Goal: Information Seeking & Learning: Learn about a topic

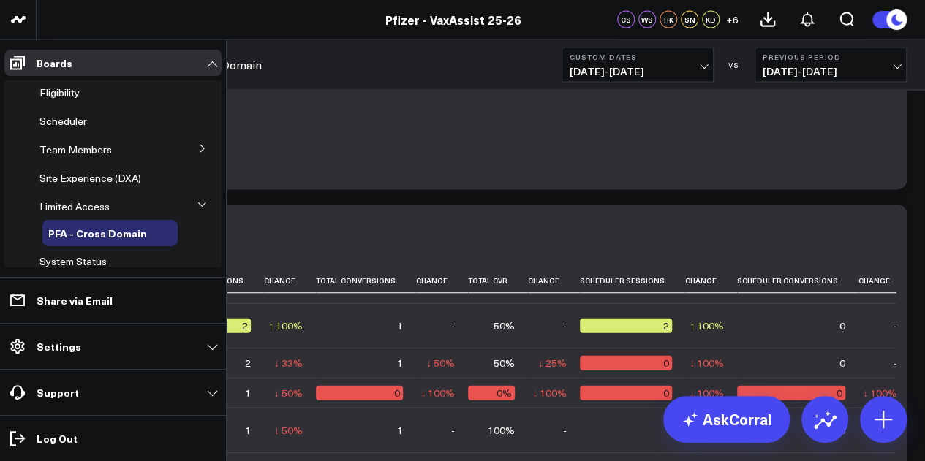
scroll to position [56, 0]
click at [198, 147] on icon at bounding box center [202, 149] width 9 height 9
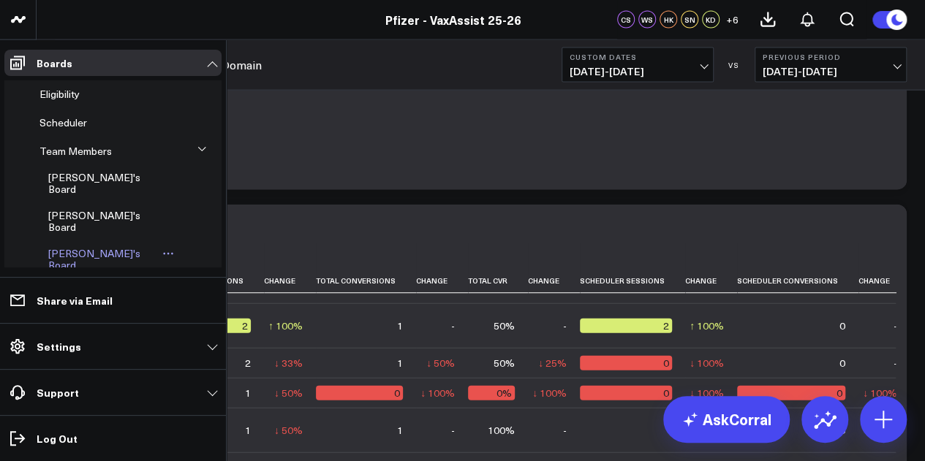
scroll to position [82, 0]
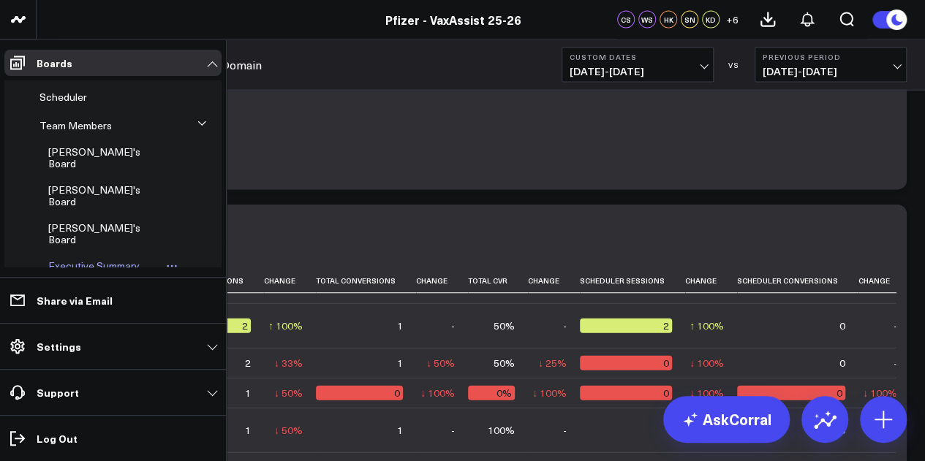
click at [117, 259] on span "Executive Summary ([PERSON_NAME] Version)" at bounding box center [93, 277] width 91 height 37
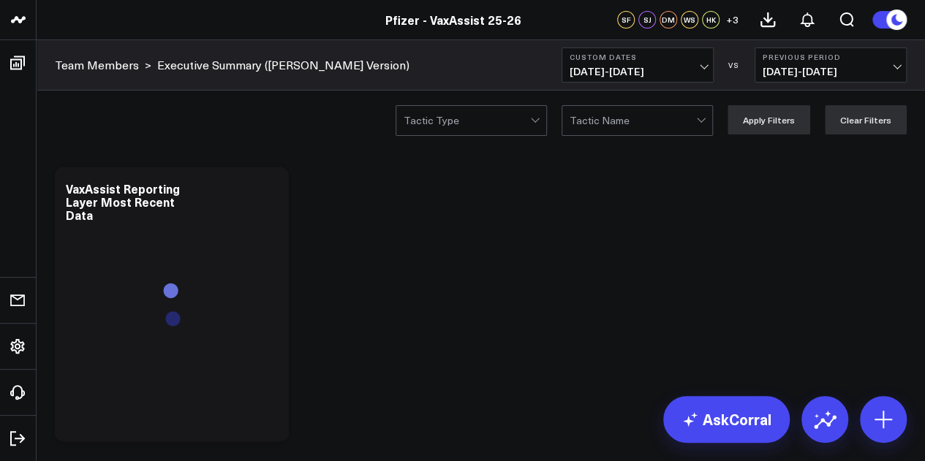
click at [693, 72] on span "[DATE] - [DATE]" at bounding box center [638, 72] width 136 height 12
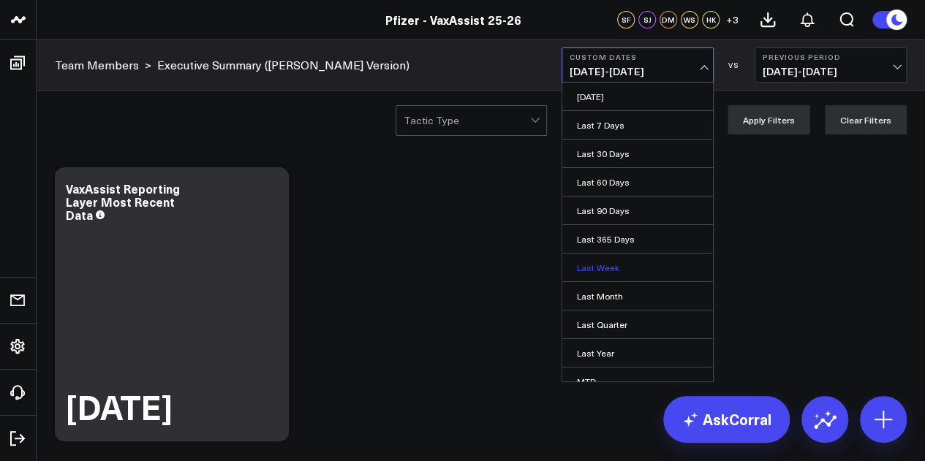
scroll to position [95, 0]
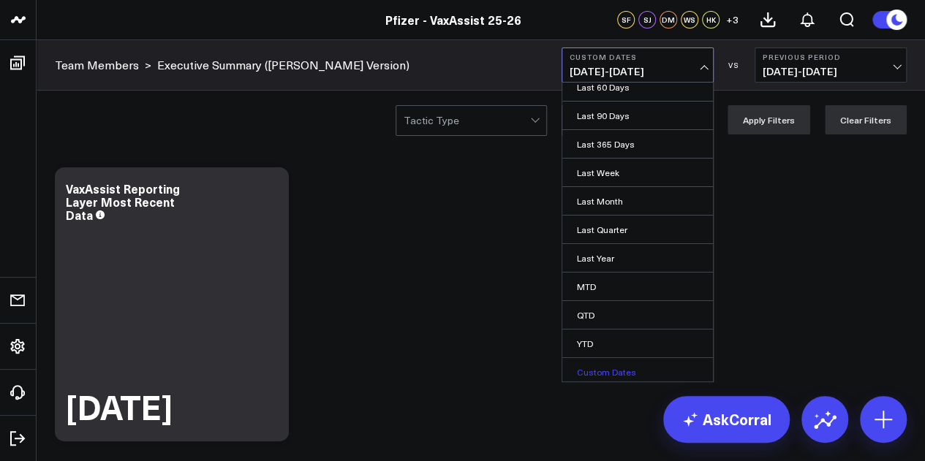
click at [605, 377] on link "Custom Dates" at bounding box center [637, 372] width 151 height 28
select select "8"
select select "2025"
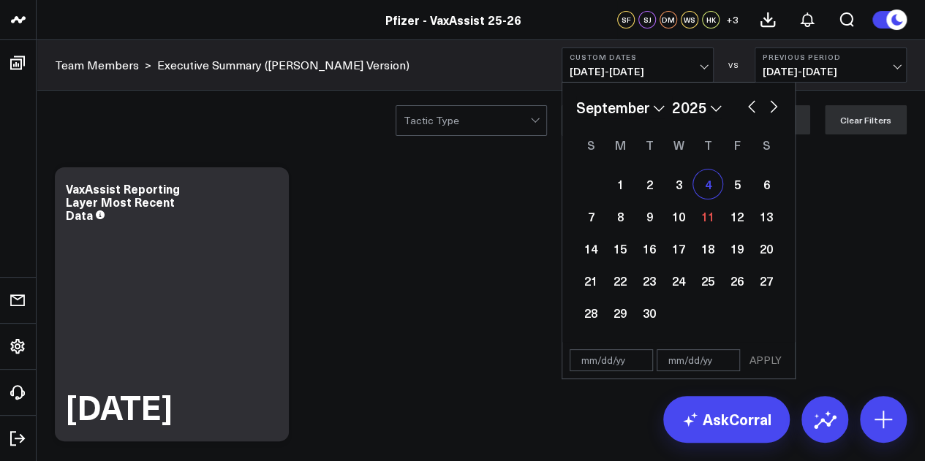
click at [708, 192] on div "4" at bounding box center [707, 184] width 29 height 29
type input "[DATE]"
select select "8"
select select "2025"
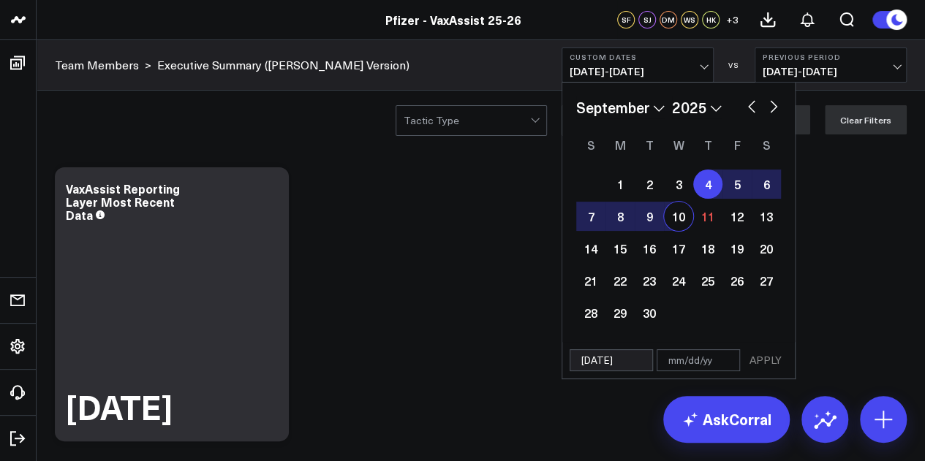
click at [683, 211] on div "10" at bounding box center [678, 216] width 29 height 29
type input "[DATE]"
select select "8"
select select "2025"
click at [771, 359] on button "APPLY" at bounding box center [766, 360] width 44 height 22
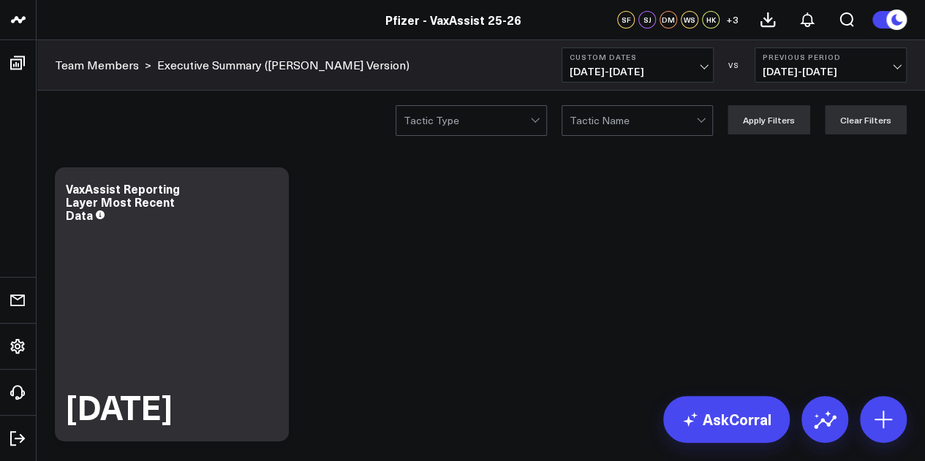
click at [819, 56] on b "Previous Period" at bounding box center [831, 57] width 136 height 9
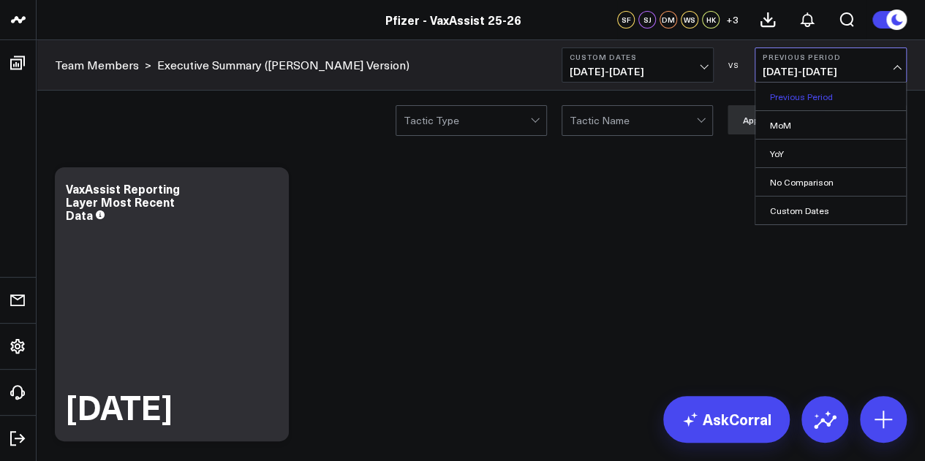
click at [794, 100] on link "Previous Period" at bounding box center [830, 97] width 151 height 28
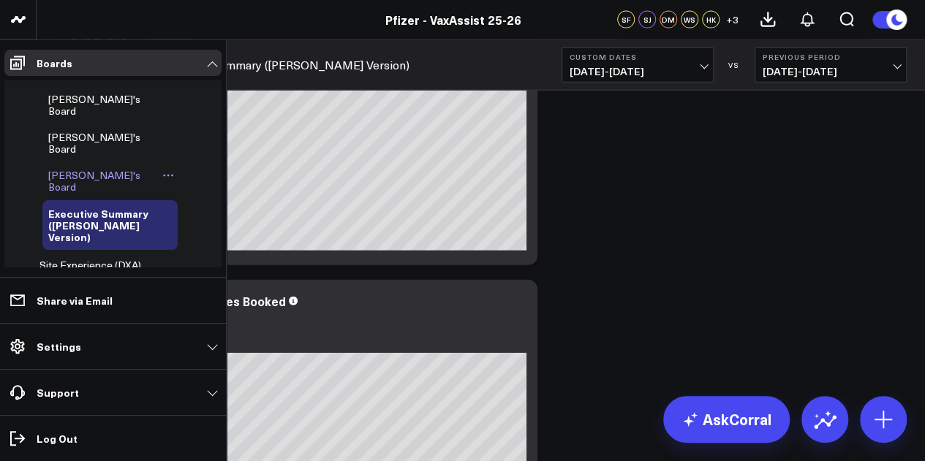
scroll to position [0, 0]
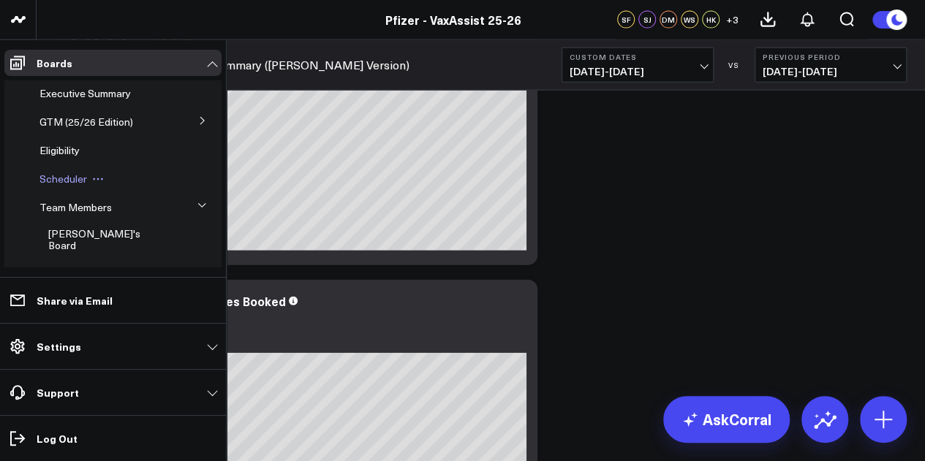
click at [64, 172] on span "Scheduler" at bounding box center [63, 179] width 48 height 14
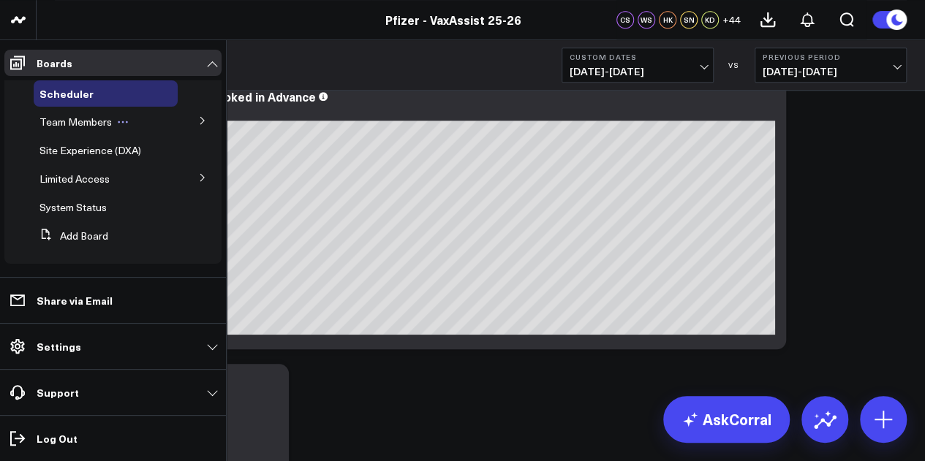
scroll to position [91, 0]
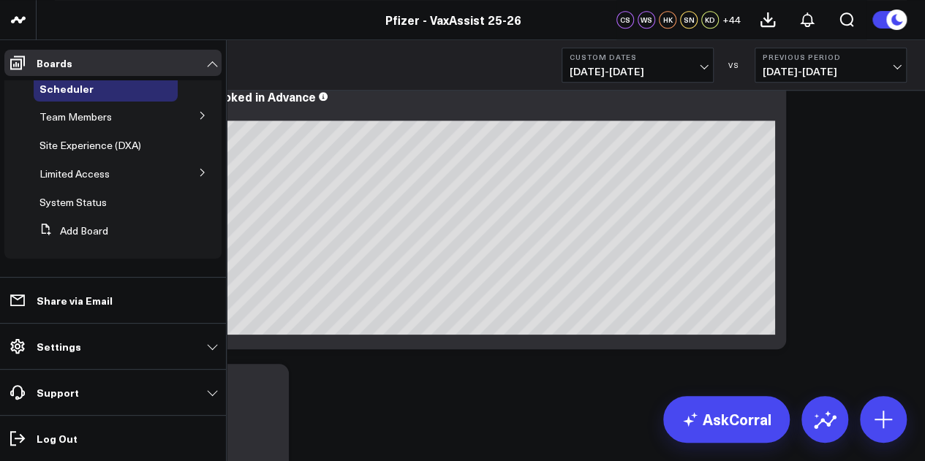
click at [190, 178] on button at bounding box center [203, 172] width 38 height 22
click at [192, 178] on button at bounding box center [203, 172] width 22 height 38
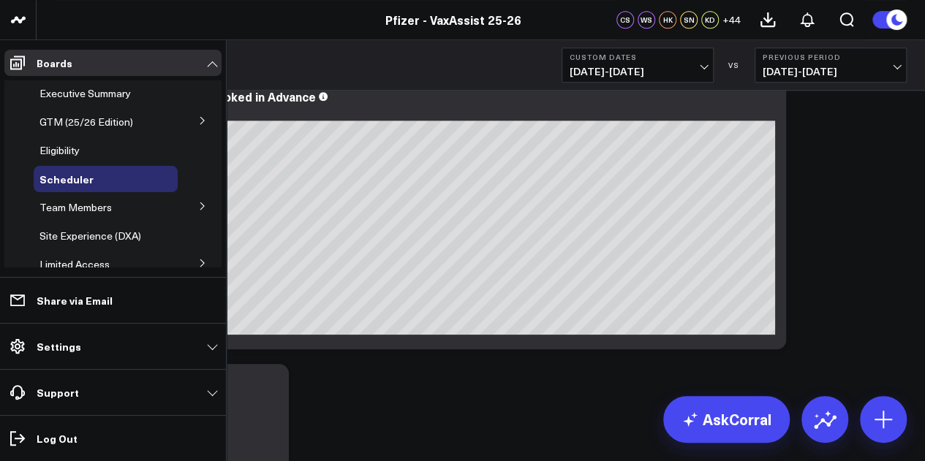
scroll to position [6046, 0]
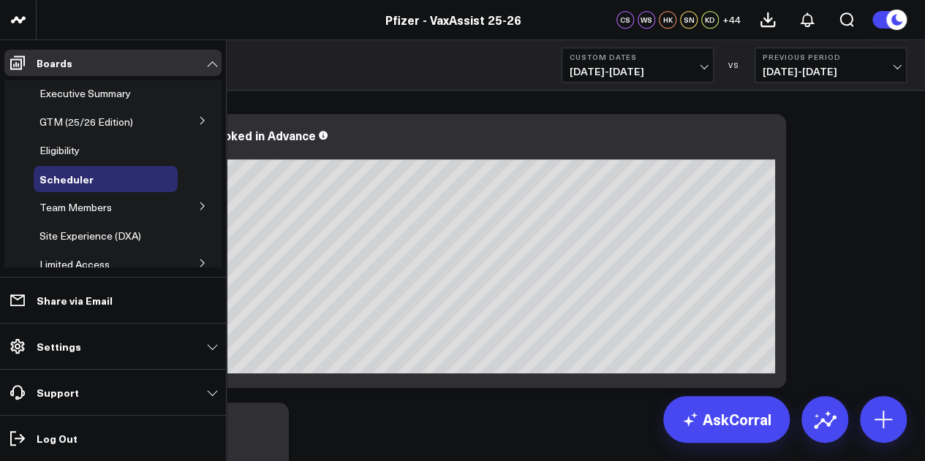
click at [192, 113] on button at bounding box center [203, 120] width 38 height 22
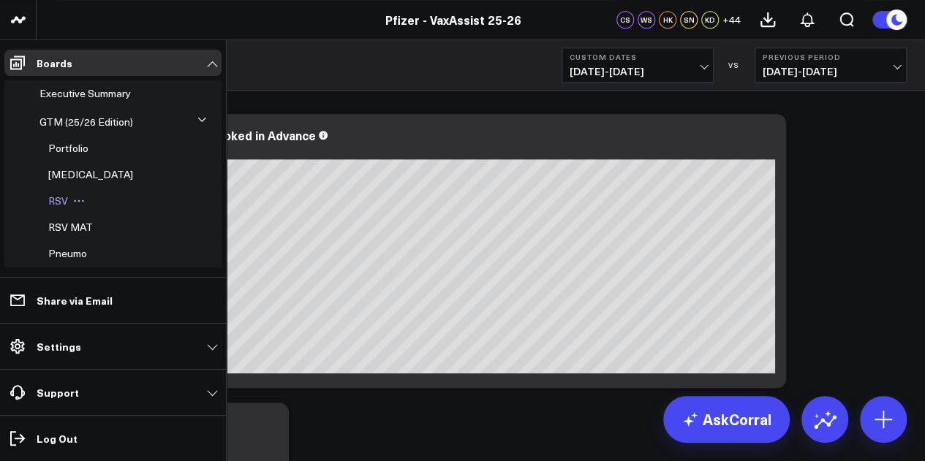
scroll to position [0, 0]
click at [192, 126] on button at bounding box center [203, 120] width 22 height 38
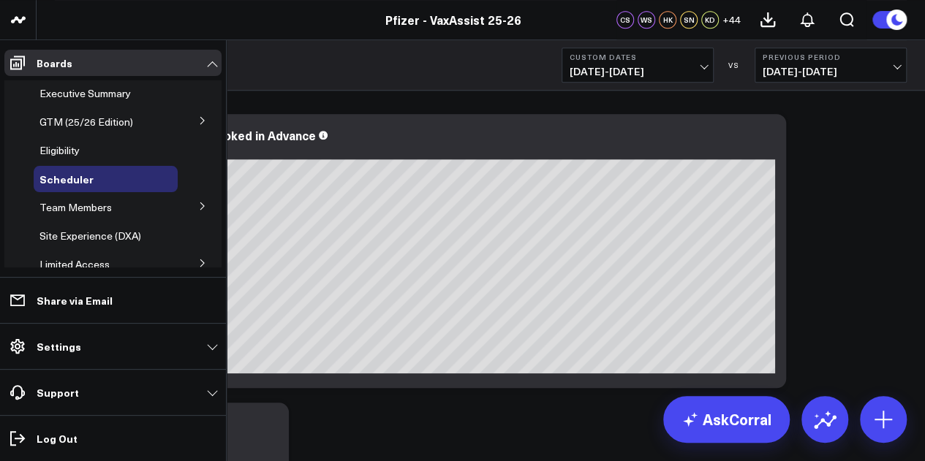
click at [198, 204] on icon at bounding box center [202, 206] width 9 height 9
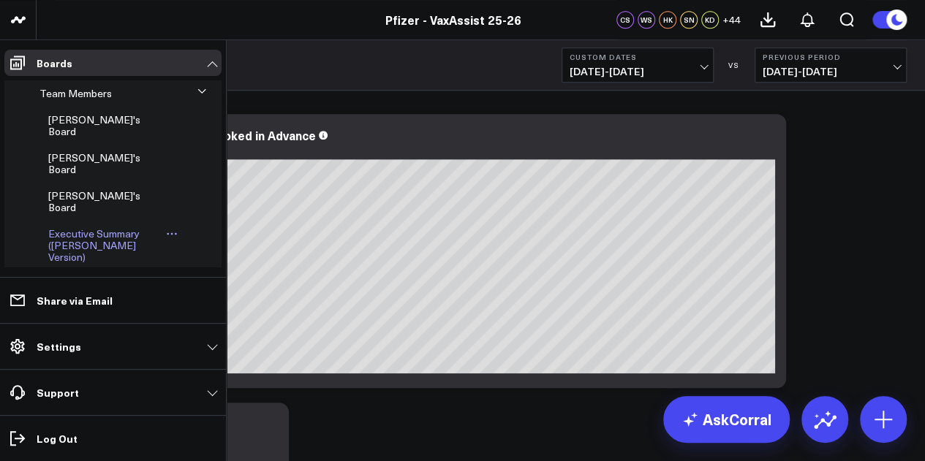
click at [106, 227] on span "Executive Summary ([PERSON_NAME] Version)" at bounding box center [93, 245] width 91 height 37
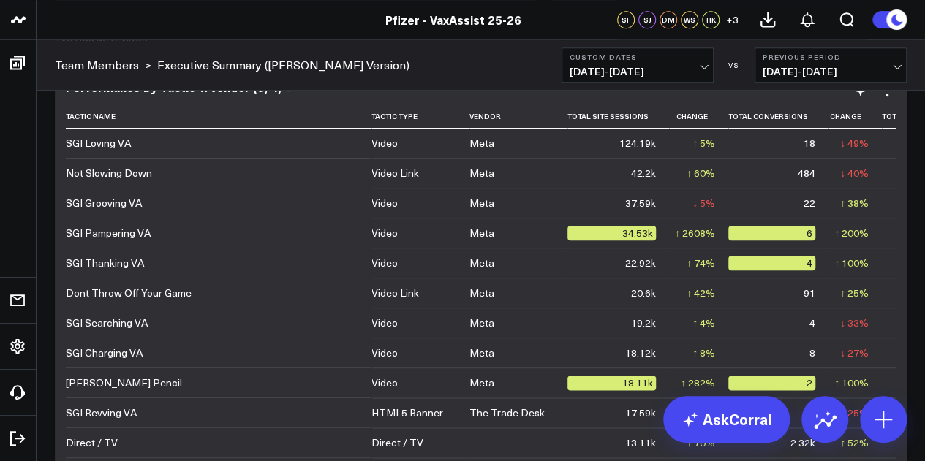
scroll to position [3398, 0]
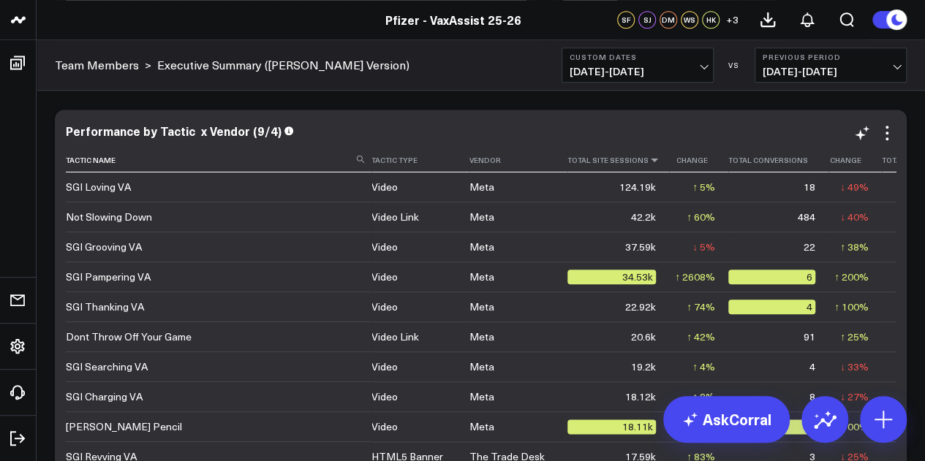
click at [649, 160] on icon at bounding box center [655, 160] width 12 height 9
click at [649, 159] on icon at bounding box center [655, 160] width 12 height 9
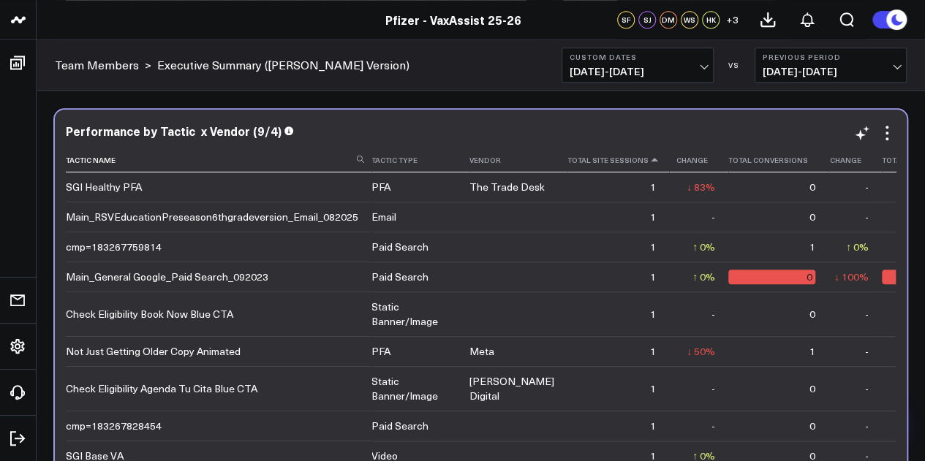
click at [649, 163] on icon at bounding box center [655, 160] width 12 height 9
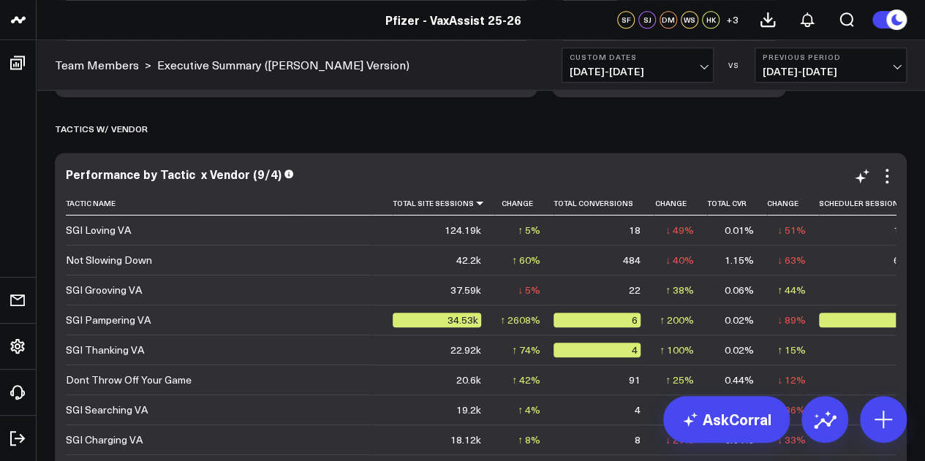
scroll to position [0, 173]
click at [889, 182] on icon at bounding box center [887, 176] width 18 height 18
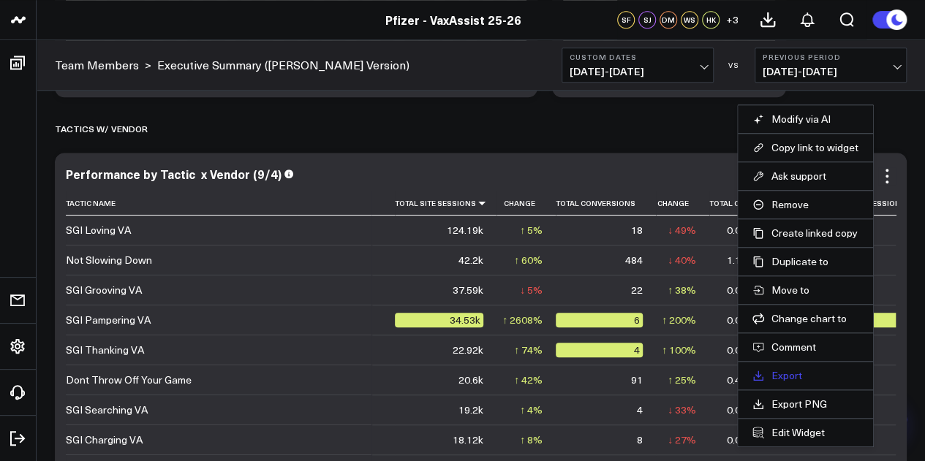
click at [791, 376] on link "Export" at bounding box center [805, 375] width 106 height 13
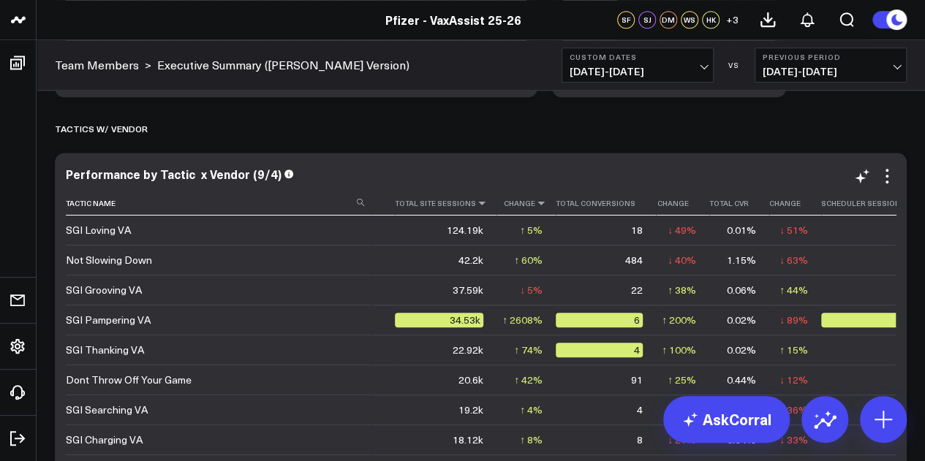
click at [535, 204] on icon at bounding box center [541, 203] width 12 height 9
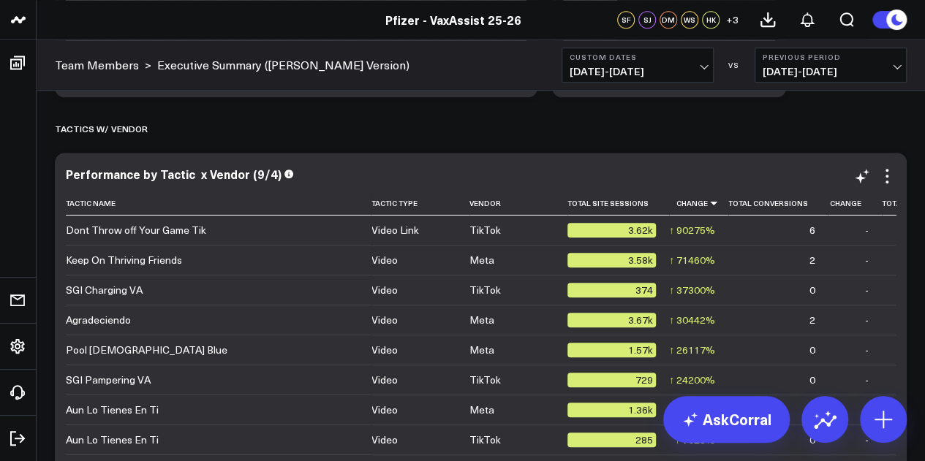
scroll to position [3396, 0]
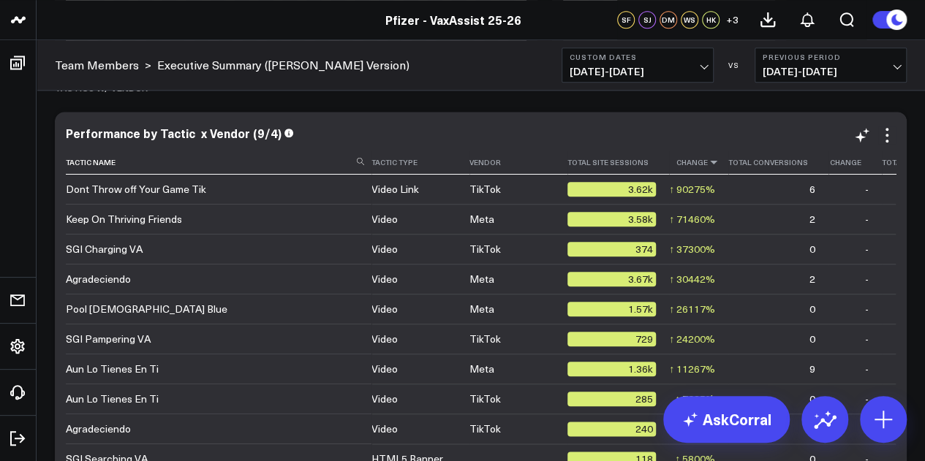
click at [708, 162] on icon at bounding box center [714, 162] width 12 height 9
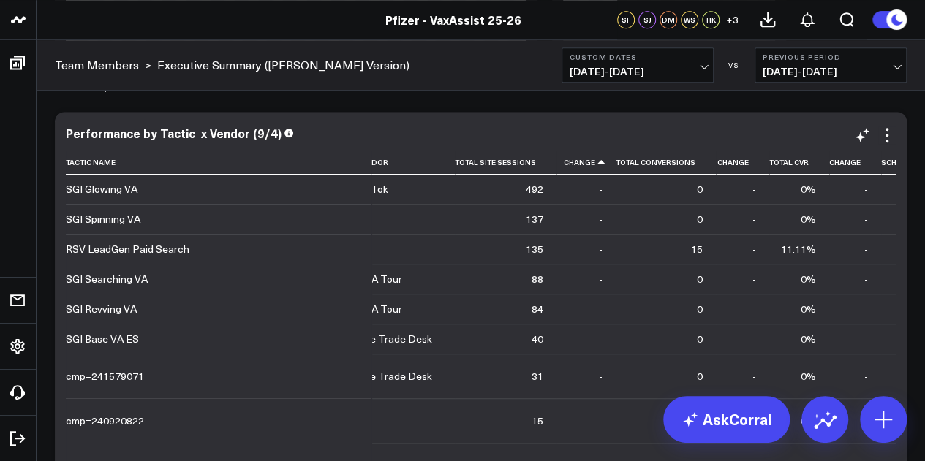
scroll to position [0, 113]
click at [768, 163] on th "Total Cvr" at bounding box center [798, 163] width 60 height 24
click at [808, 164] on icon at bounding box center [814, 162] width 12 height 9
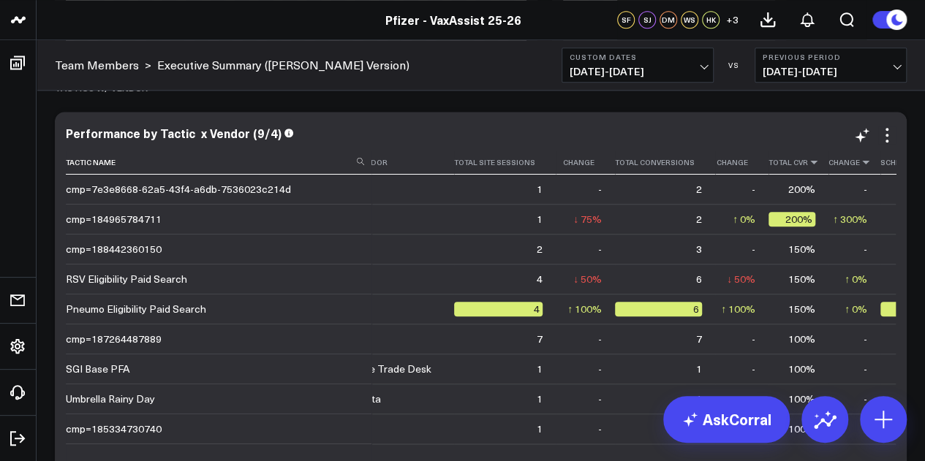
click at [860, 159] on icon at bounding box center [866, 162] width 12 height 9
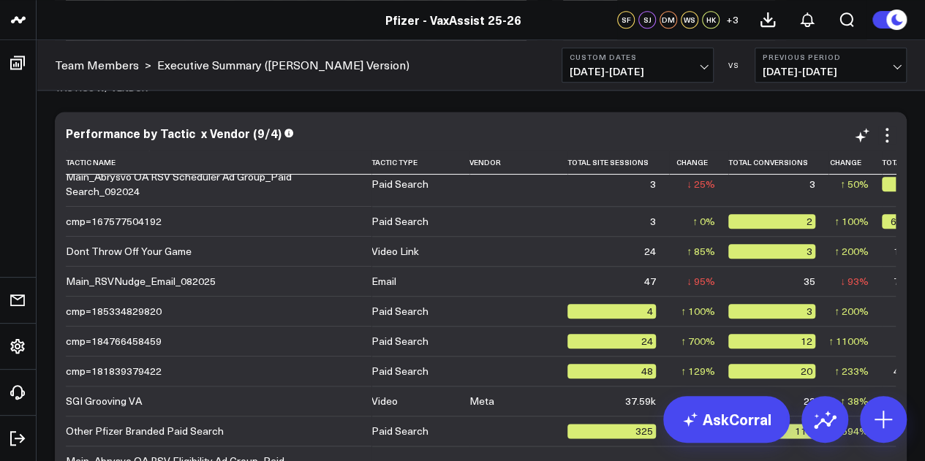
scroll to position [0, 0]
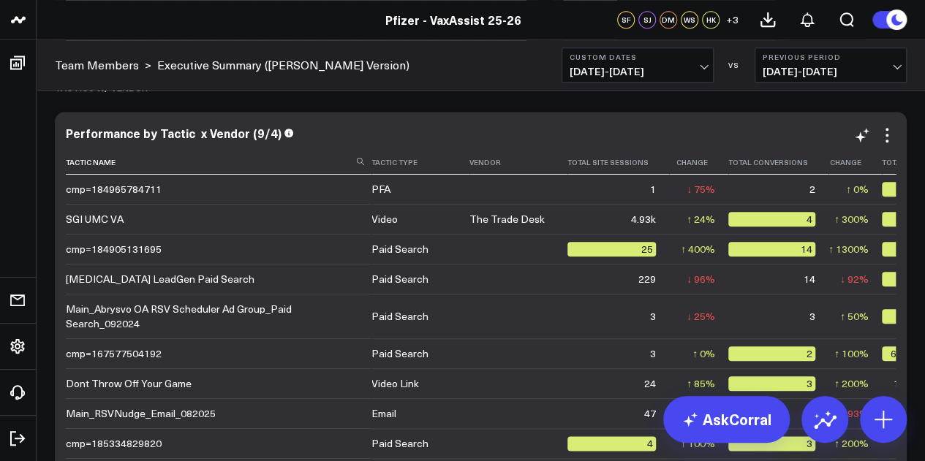
click at [921, 163] on icon at bounding box center [927, 162] width 12 height 9
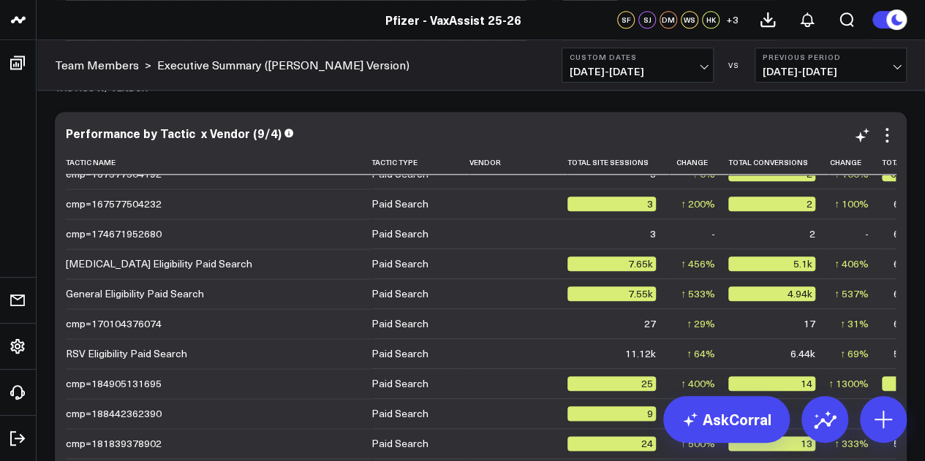
scroll to position [974, 0]
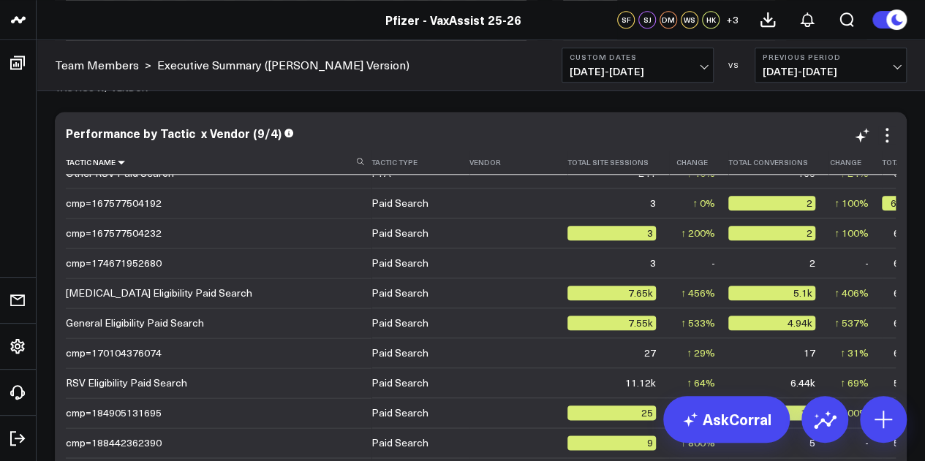
click at [121, 163] on icon at bounding box center [122, 162] width 12 height 9
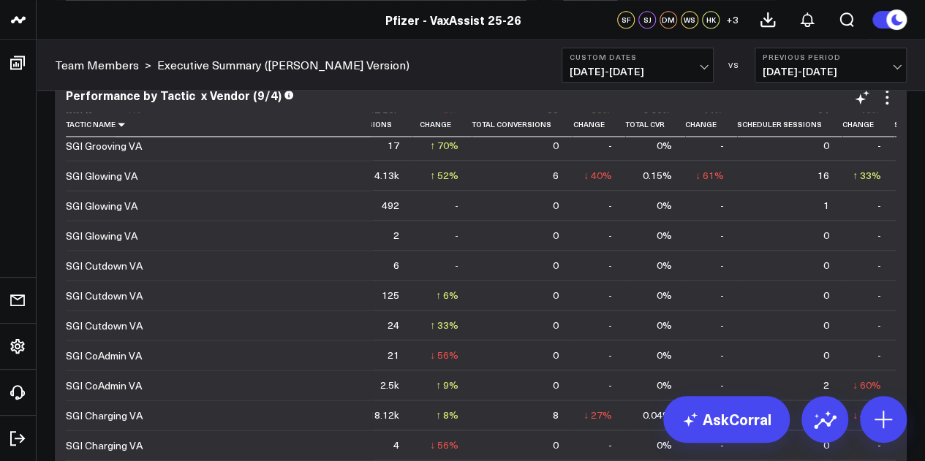
scroll to position [1374, 257]
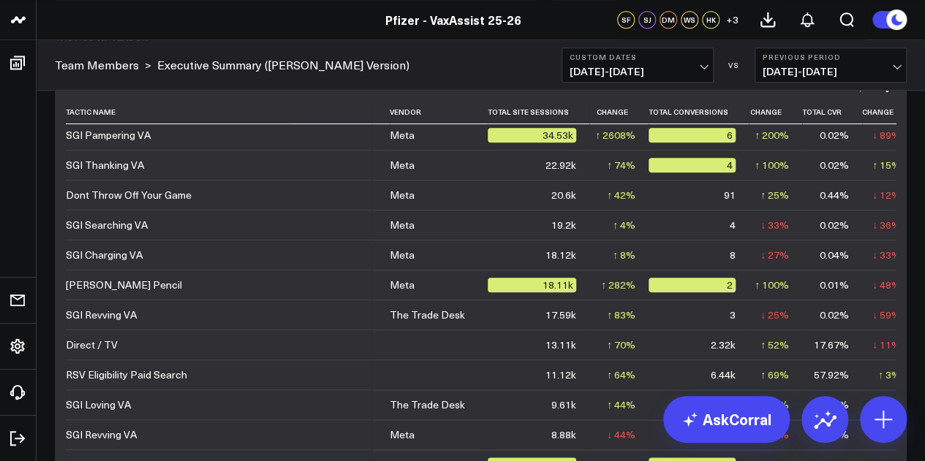
scroll to position [103, 80]
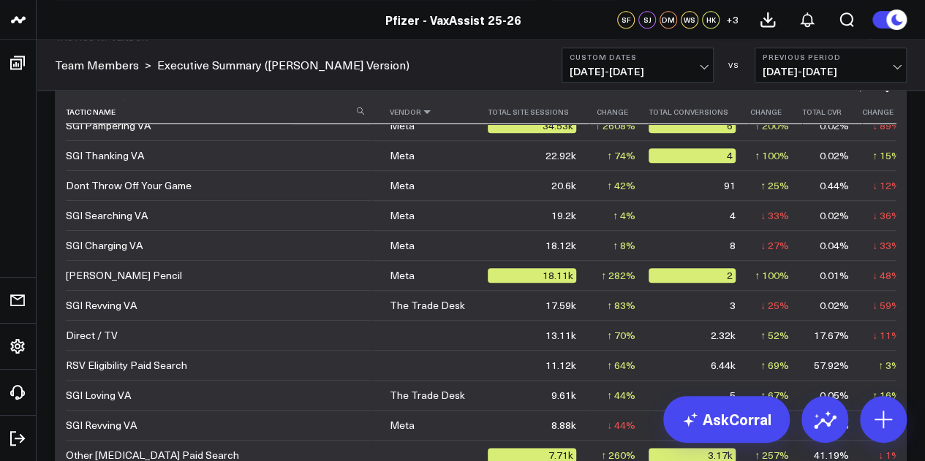
click at [421, 113] on icon at bounding box center [427, 111] width 12 height 9
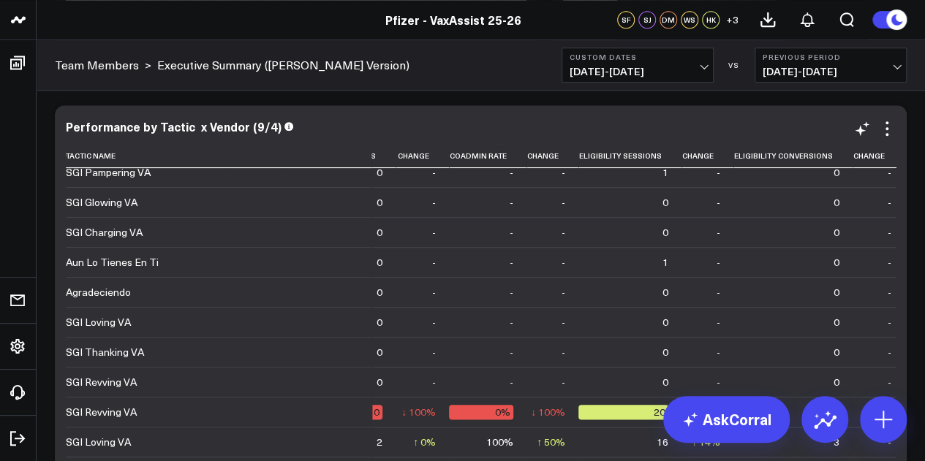
scroll to position [160, 1220]
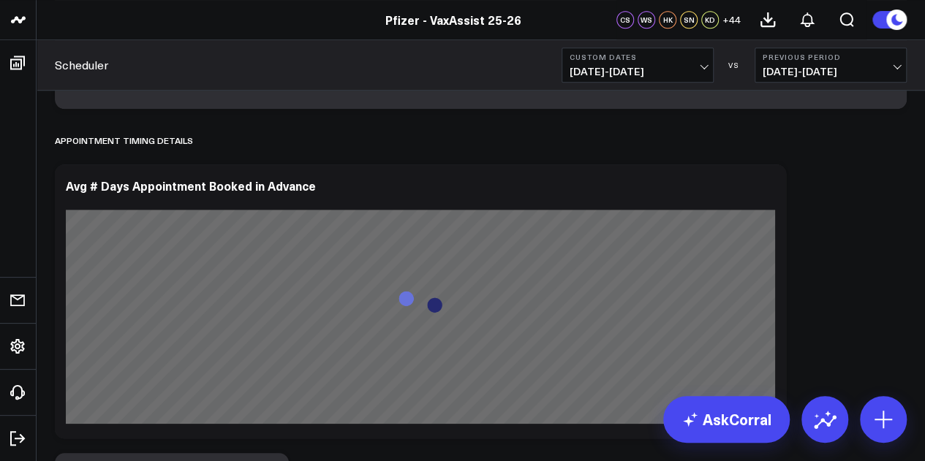
scroll to position [6076, 0]
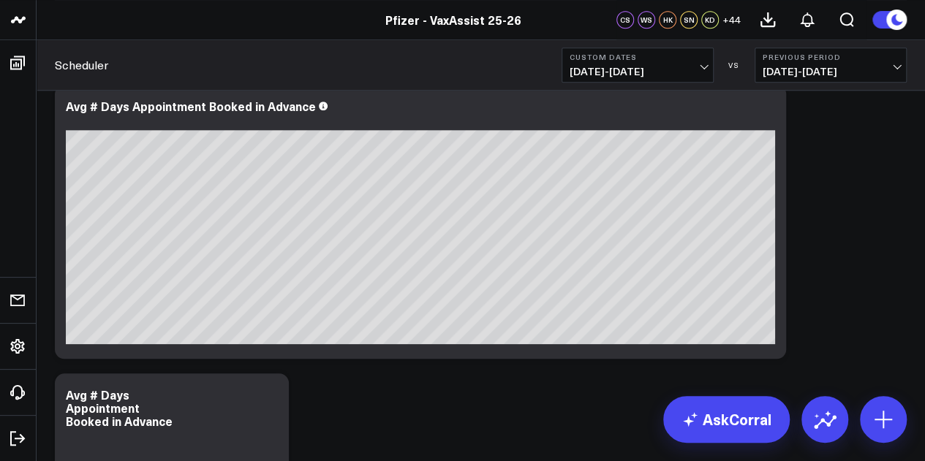
click at [702, 69] on span "[DATE] - [DATE]" at bounding box center [638, 72] width 136 height 12
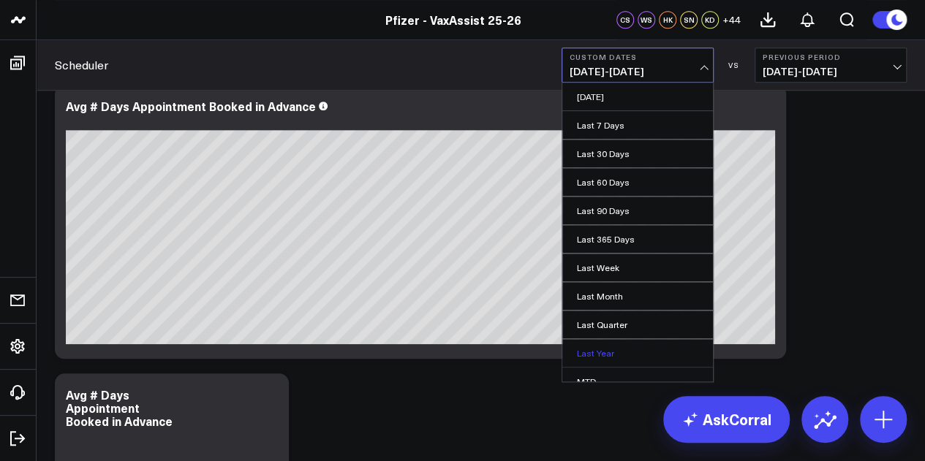
scroll to position [95, 0]
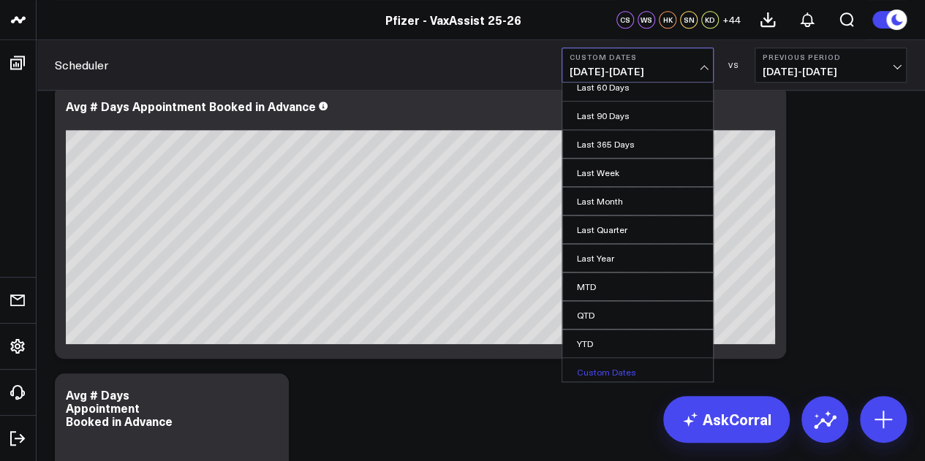
click at [603, 369] on link "Custom Dates" at bounding box center [637, 372] width 151 height 28
select select "8"
select select "2025"
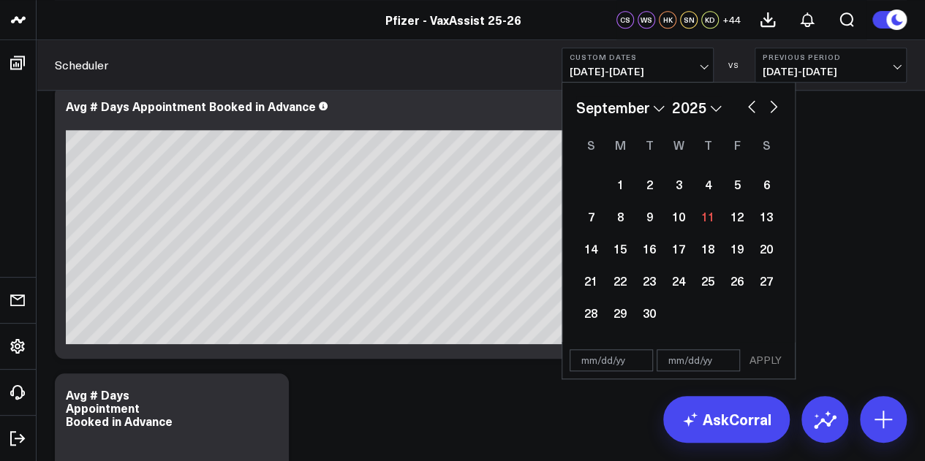
click at [749, 107] on button "button" at bounding box center [751, 106] width 15 height 18
select select "7"
select select "2025"
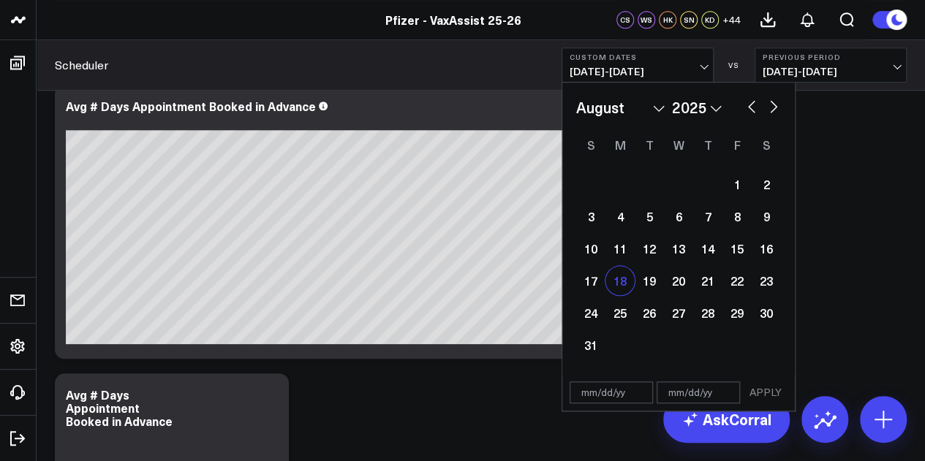
click at [619, 286] on div "18" at bounding box center [619, 280] width 29 height 29
type input "[DATE]"
select select "7"
select select "2025"
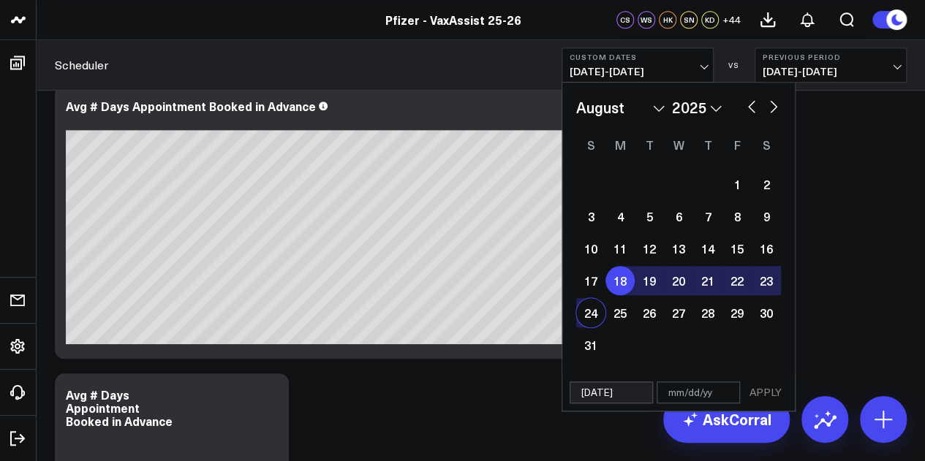
click at [595, 316] on div "24" at bounding box center [590, 312] width 29 height 29
type input "[DATE]"
select select "7"
select select "2025"
click at [787, 390] on div "[DATE] [DATE] APPLY" at bounding box center [679, 392] width 234 height 37
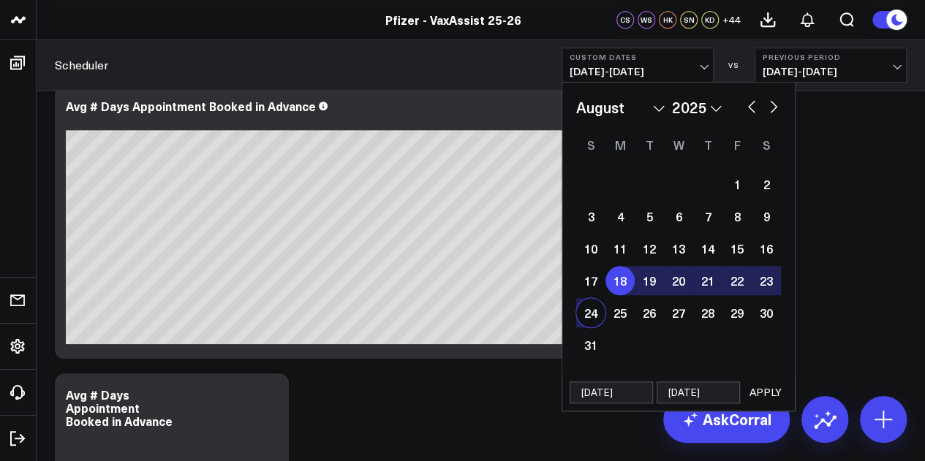
select select "7"
select select "2025"
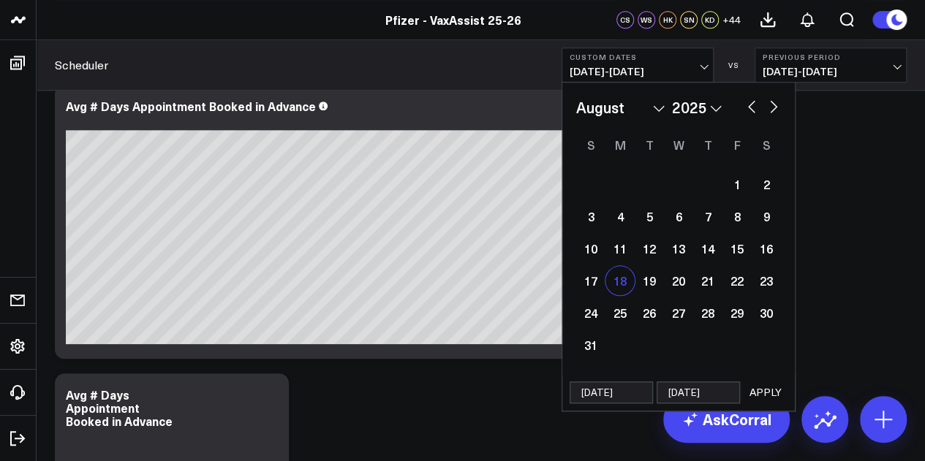
click at [622, 280] on div "18" at bounding box center [619, 280] width 29 height 29
select select "7"
select select "2025"
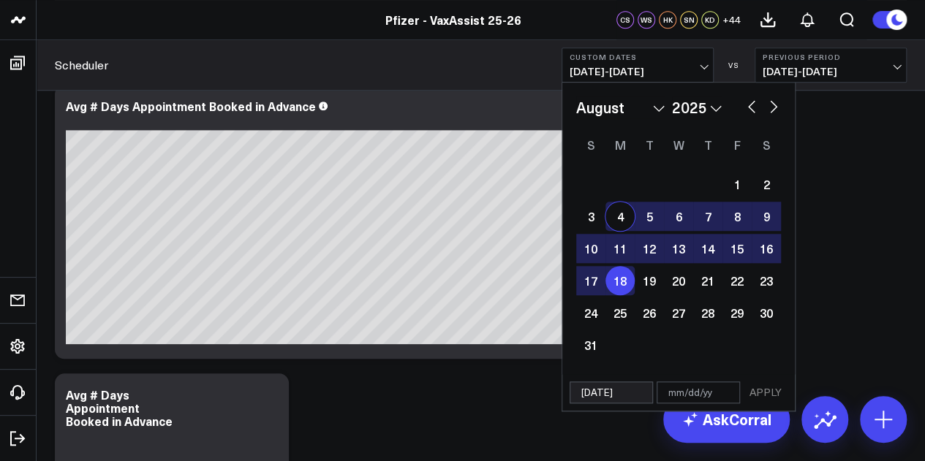
click at [616, 219] on div "4" at bounding box center [619, 216] width 29 height 29
type input "[DATE]"
select select "7"
select select "2025"
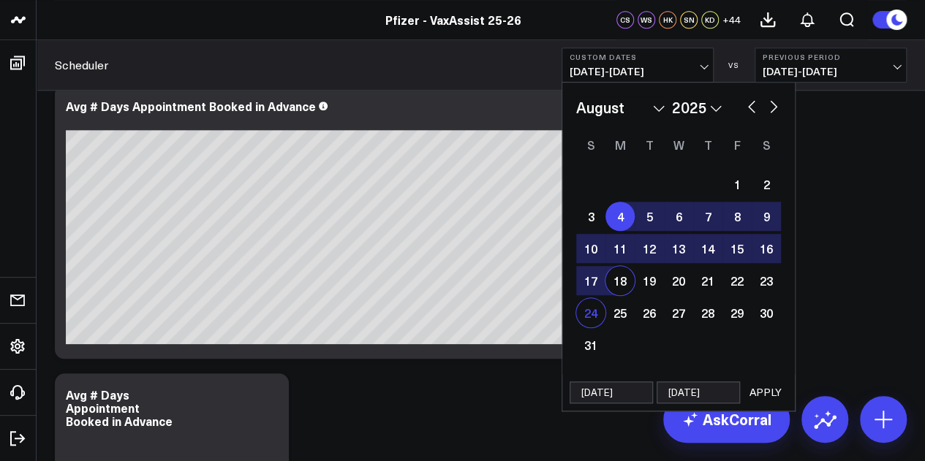
click at [588, 321] on div "24" at bounding box center [590, 312] width 29 height 29
type input "[DATE]"
select select "7"
select select "2025"
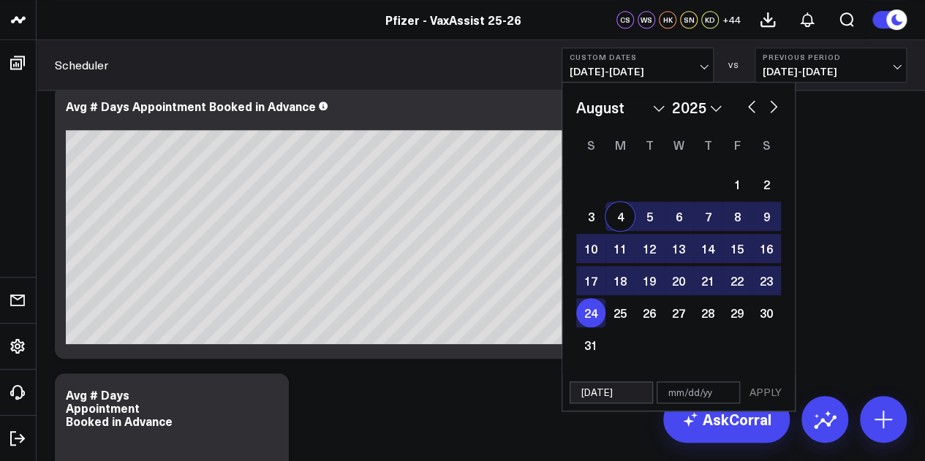
click at [623, 217] on div "4" at bounding box center [619, 216] width 29 height 29
type input "[DATE]"
select select "7"
select select "2025"
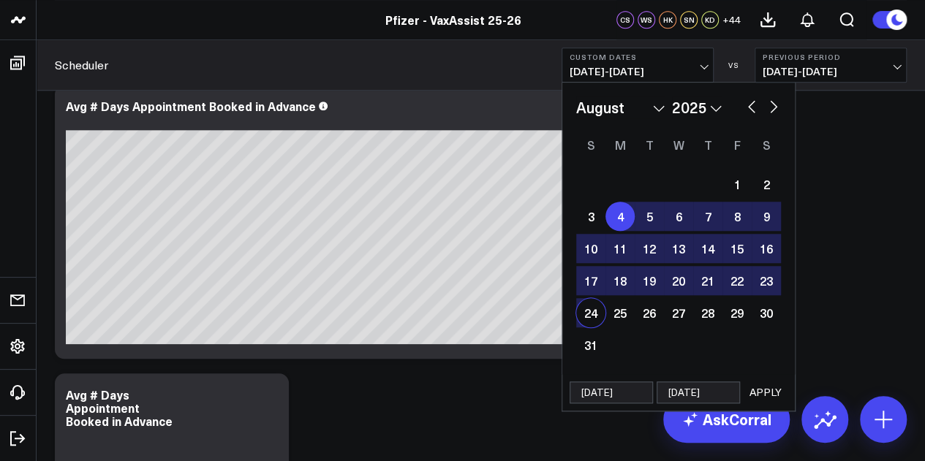
click at [776, 379] on div "[DATE] [DATE] APPLY" at bounding box center [679, 392] width 234 height 37
select select "7"
select select "2025"
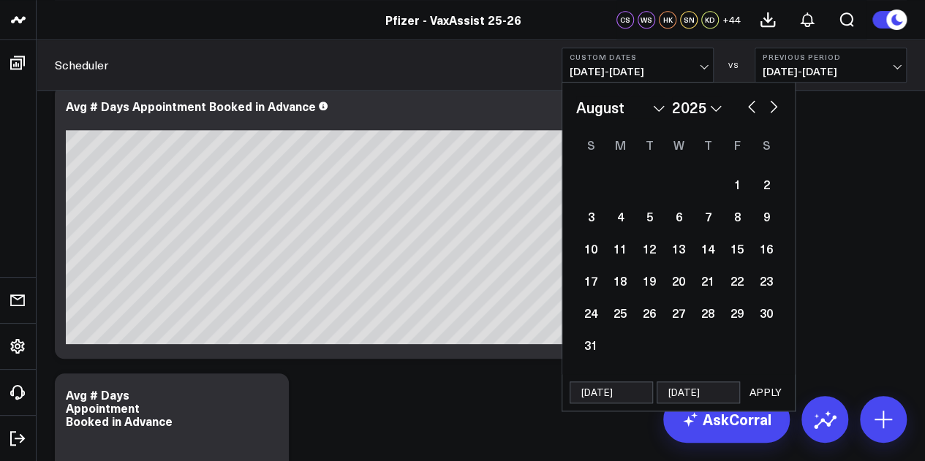
click at [771, 386] on button "APPLY" at bounding box center [766, 393] width 44 height 22
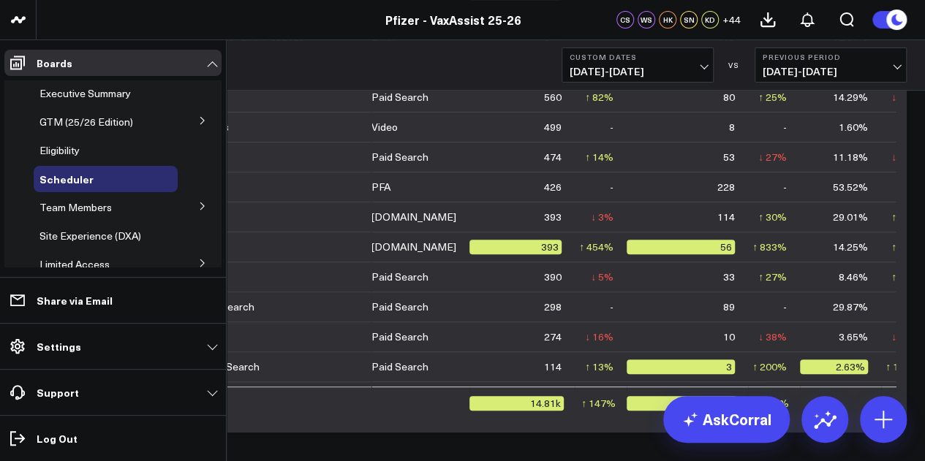
click at [198, 206] on icon at bounding box center [202, 206] width 9 height 9
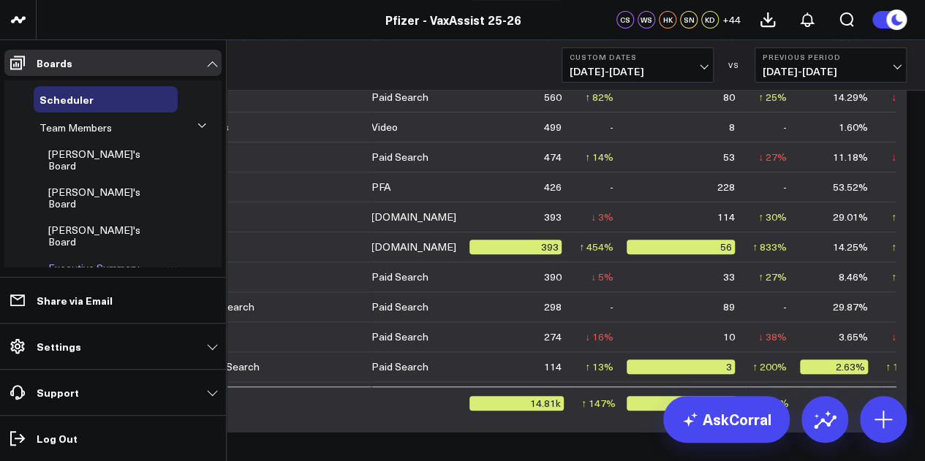
click at [86, 261] on span "Executive Summary ([PERSON_NAME] Version)" at bounding box center [93, 279] width 91 height 37
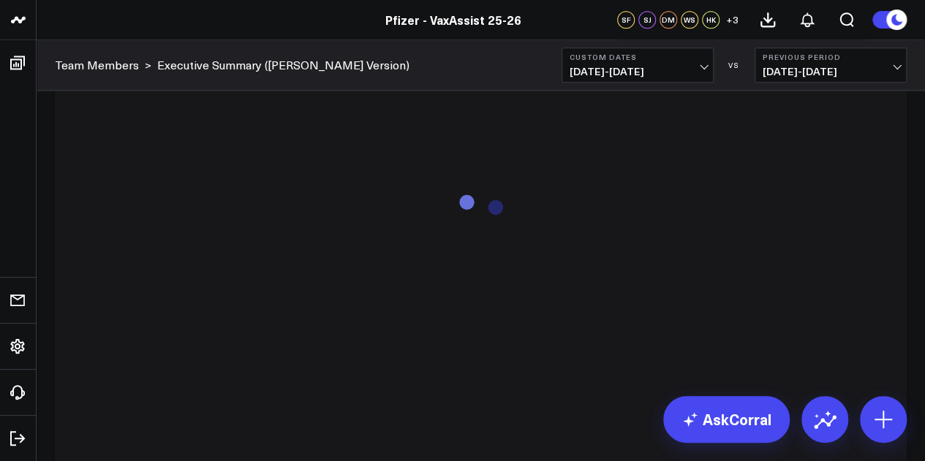
scroll to position [3672, 0]
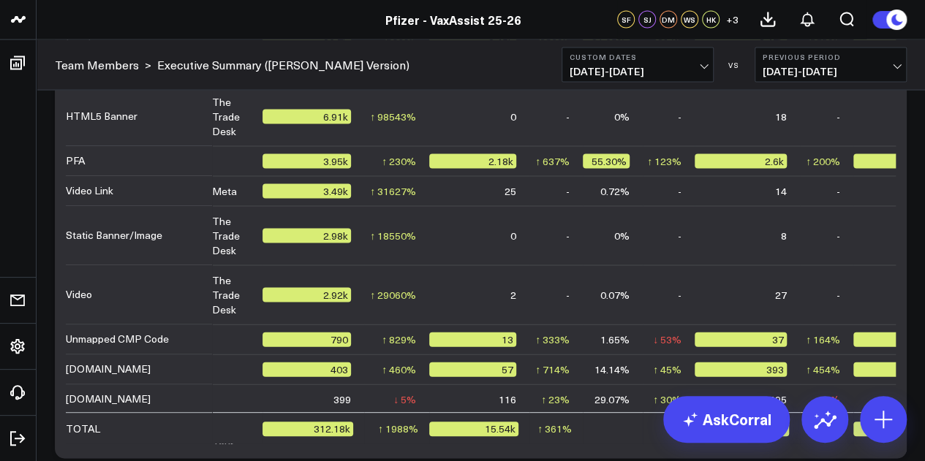
scroll to position [3251, 0]
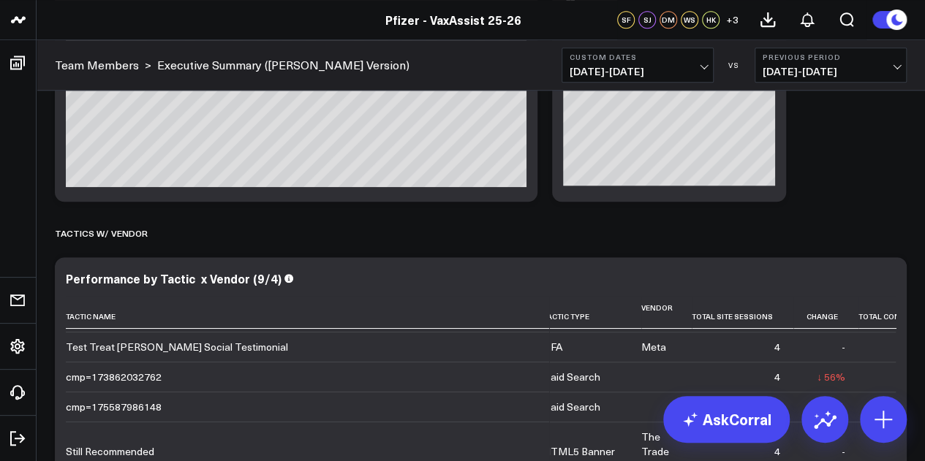
click at [689, 67] on span "[DATE] - [DATE]" at bounding box center [638, 72] width 136 height 12
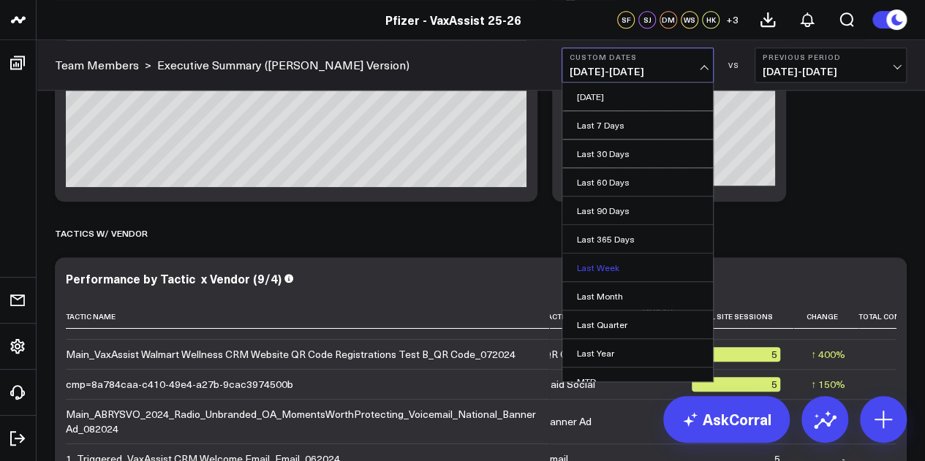
scroll to position [95, 0]
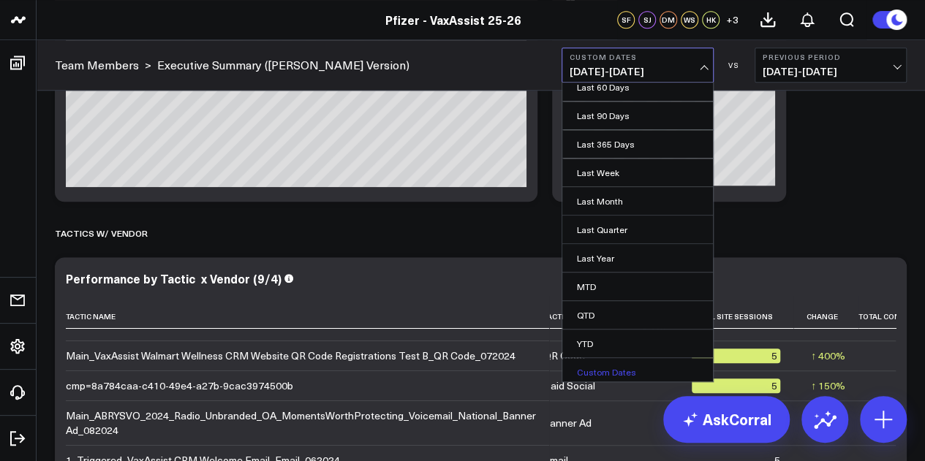
click at [619, 370] on link "Custom Dates" at bounding box center [637, 372] width 151 height 28
select select "8"
select select "2025"
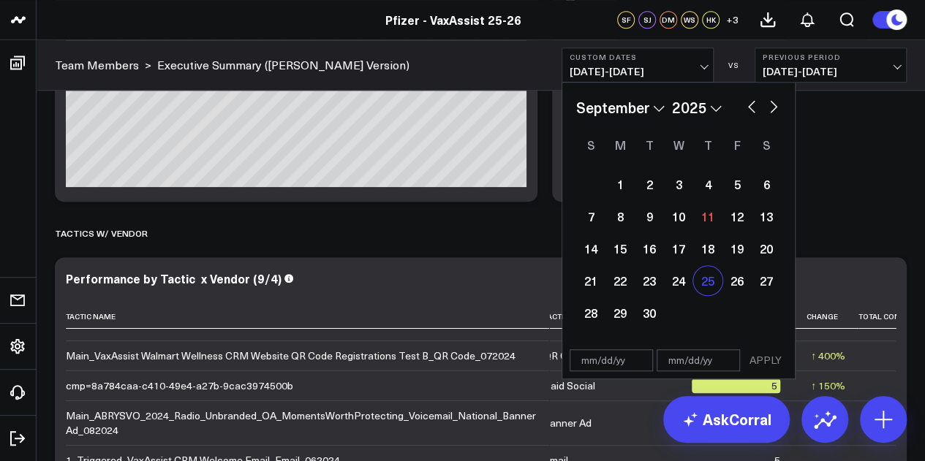
click at [711, 287] on div "25" at bounding box center [707, 280] width 29 height 29
type input "[DATE]"
select select "8"
select select "2025"
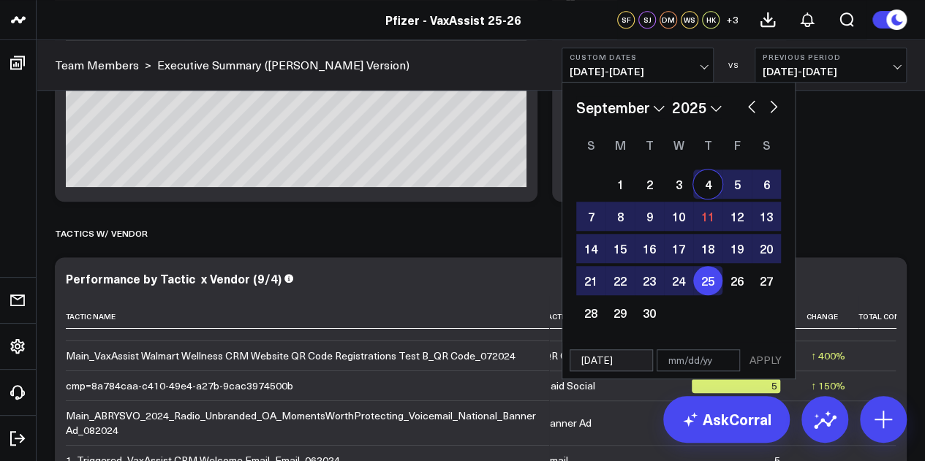
click at [746, 108] on button "button" at bounding box center [751, 106] width 15 height 18
select select "7"
select select "2025"
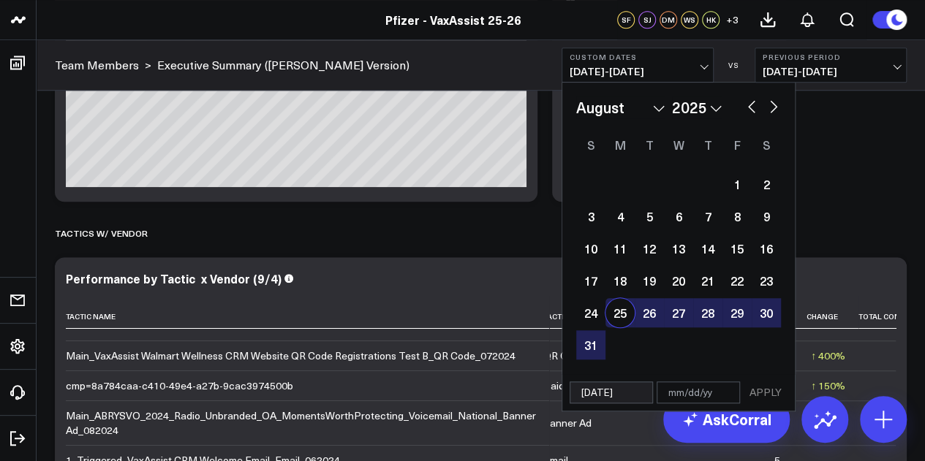
click at [623, 315] on div "25" at bounding box center [619, 312] width 29 height 29
type input "[DATE]"
select select "7"
select select "2025"
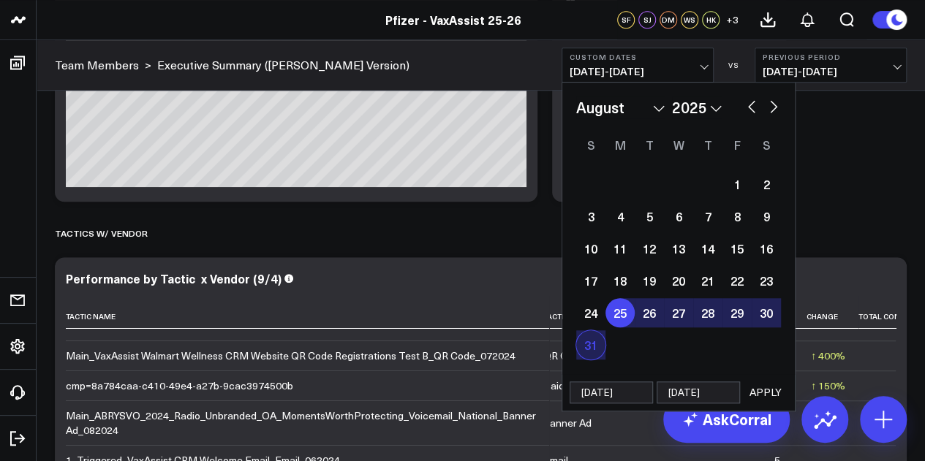
click at [595, 344] on div "31" at bounding box center [590, 344] width 29 height 29
type input "[DATE]"
select select "7"
select select "2025"
click at [616, 309] on div "25" at bounding box center [619, 312] width 29 height 29
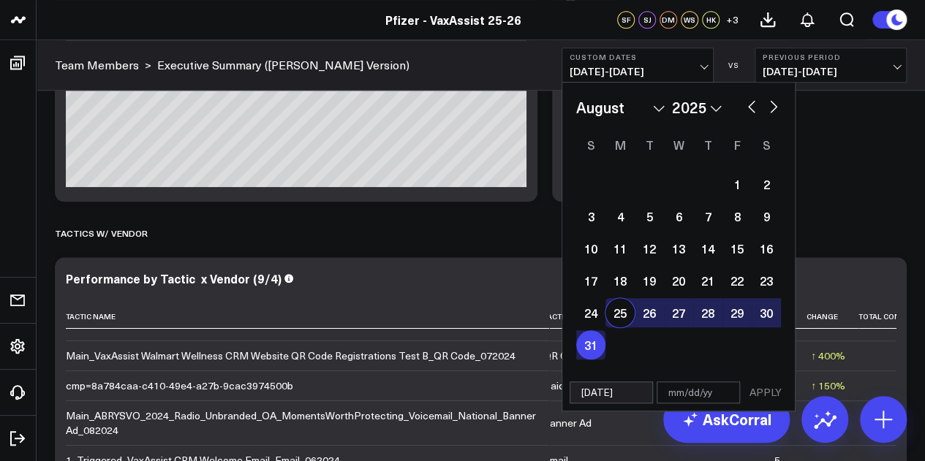
type input "[DATE]"
select select "7"
select select "2025"
click at [774, 398] on button "APPLY" at bounding box center [766, 393] width 44 height 22
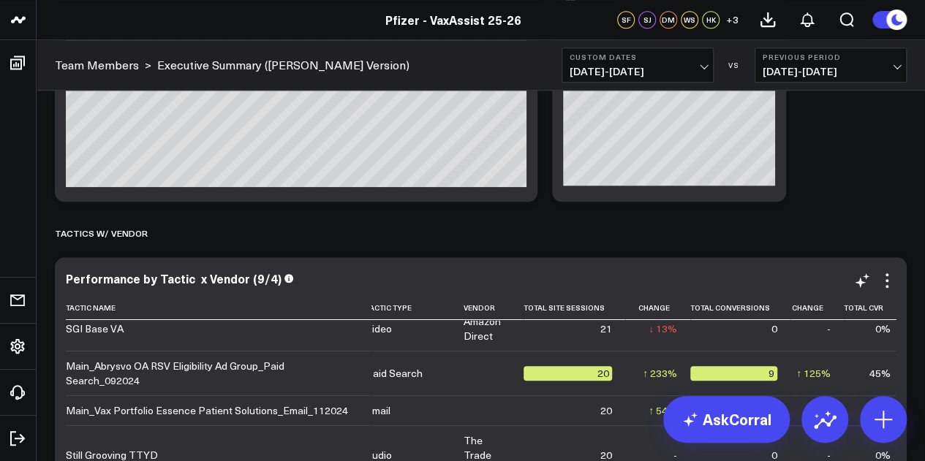
scroll to position [3371, 0]
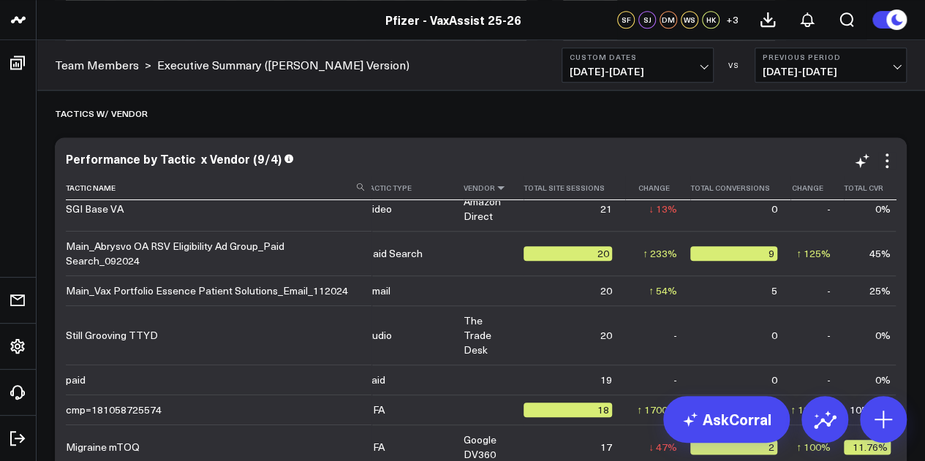
click at [495, 186] on icon at bounding box center [501, 188] width 12 height 9
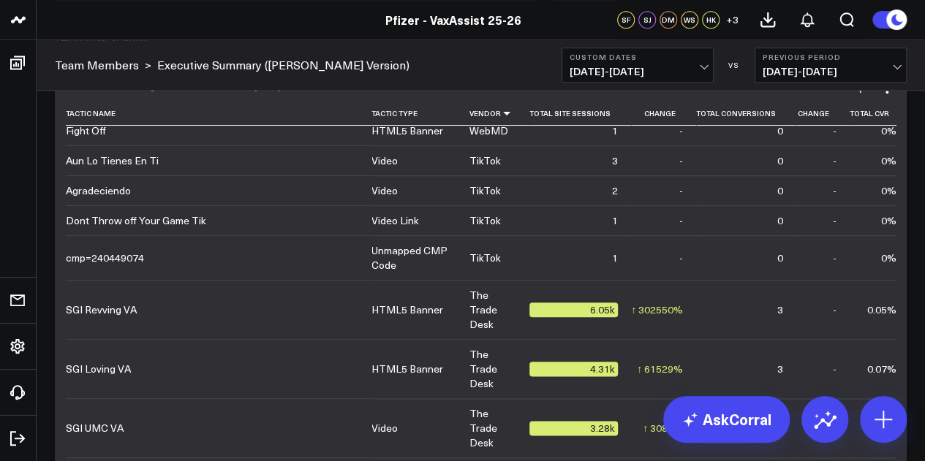
scroll to position [130, 0]
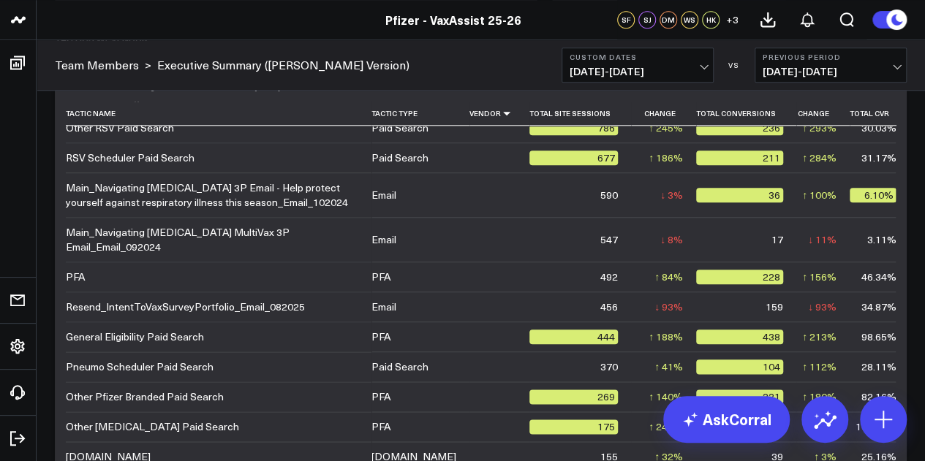
click at [657, 66] on span "[DATE] - [DATE]" at bounding box center [638, 72] width 136 height 12
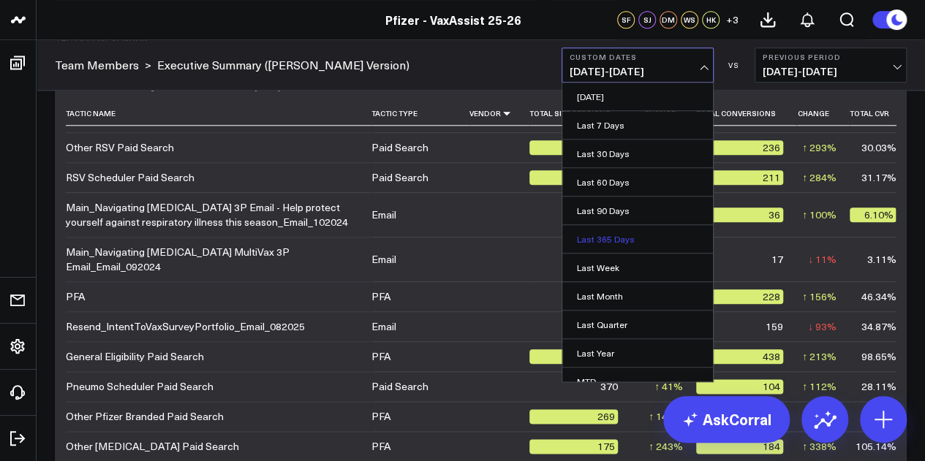
scroll to position [95, 0]
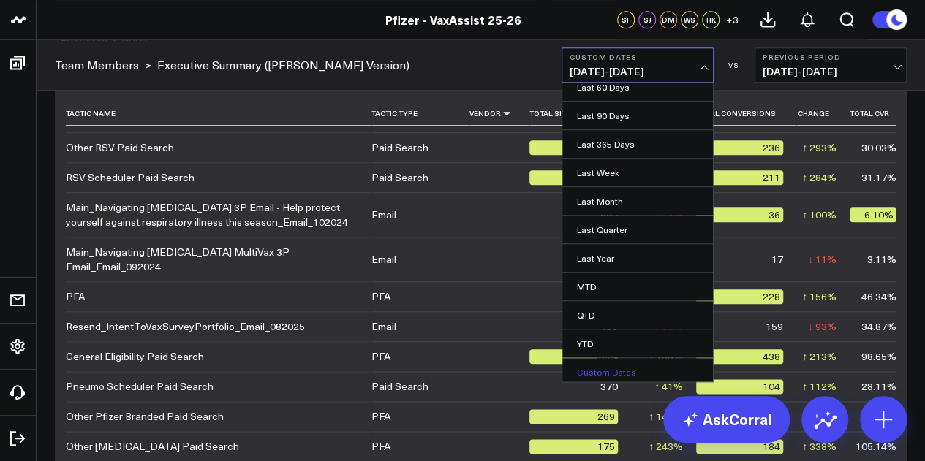
click at [610, 364] on link "Custom Dates" at bounding box center [637, 372] width 151 height 28
select select "8"
select select "2025"
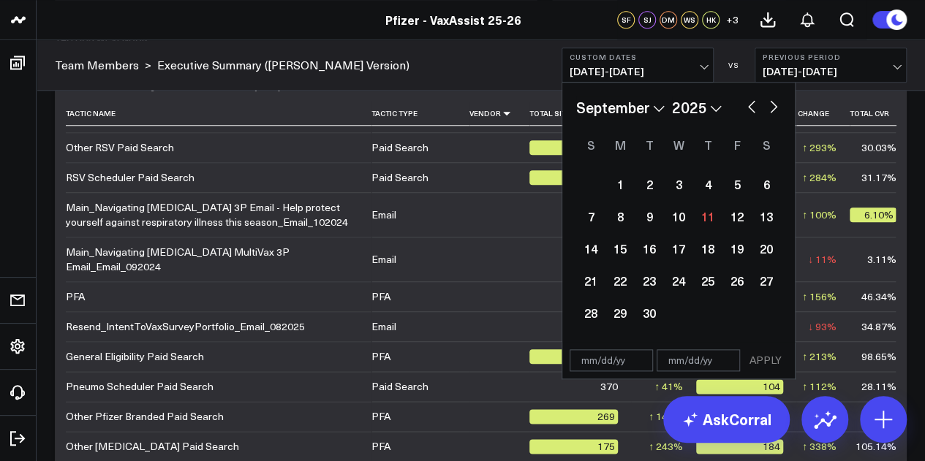
click at [749, 109] on button "button" at bounding box center [751, 106] width 15 height 18
select select "7"
select select "2025"
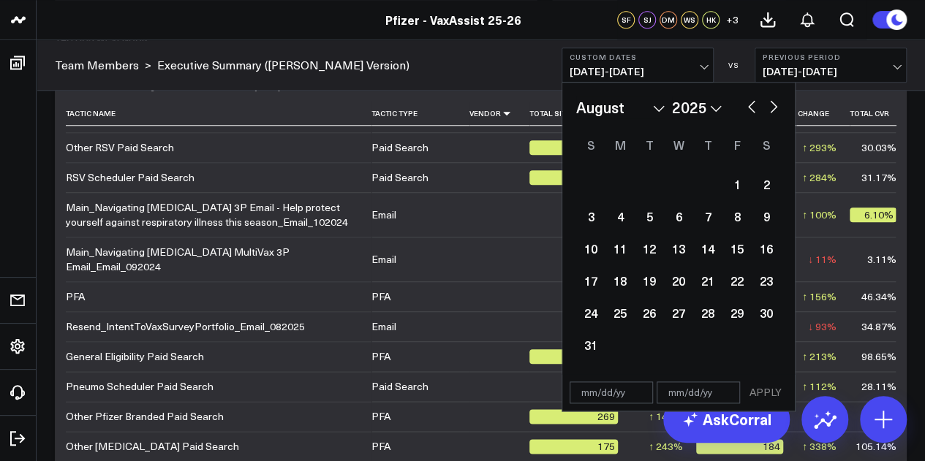
click at [774, 103] on button "button" at bounding box center [773, 106] width 15 height 18
select select "8"
select select "2025"
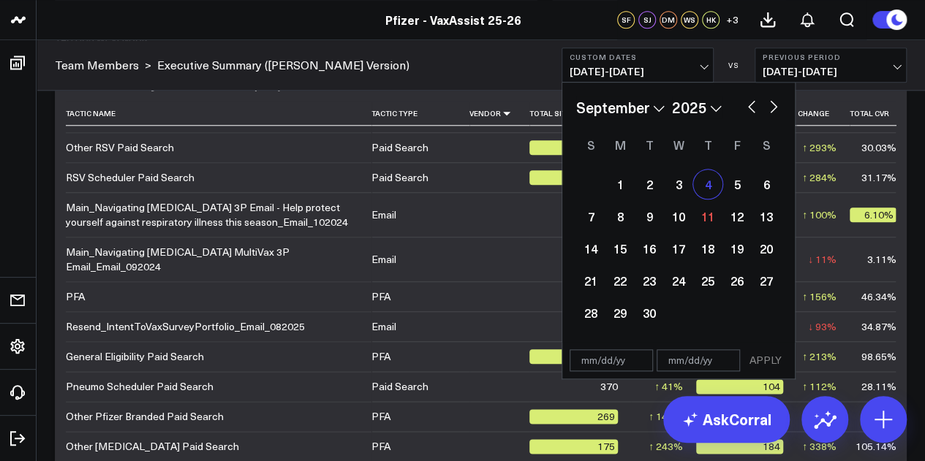
click at [715, 189] on div "4" at bounding box center [707, 184] width 29 height 29
type input "[DATE]"
select select "8"
select select "2025"
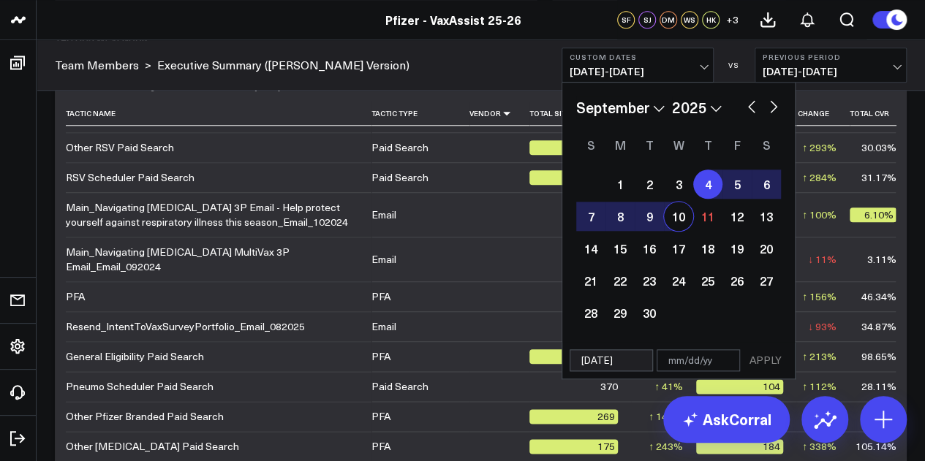
click at [670, 218] on div "10" at bounding box center [678, 216] width 29 height 29
type input "[DATE]"
select select "8"
select select "2025"
click at [768, 362] on button "APPLY" at bounding box center [766, 360] width 44 height 22
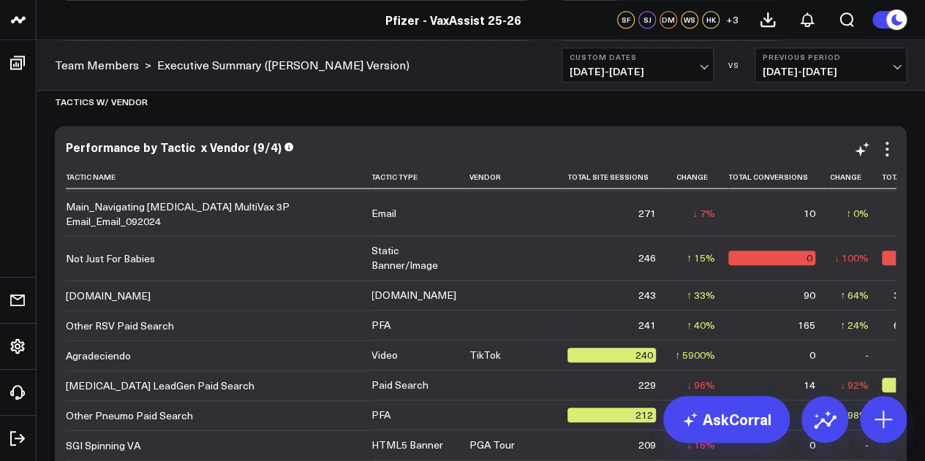
scroll to position [1680, 0]
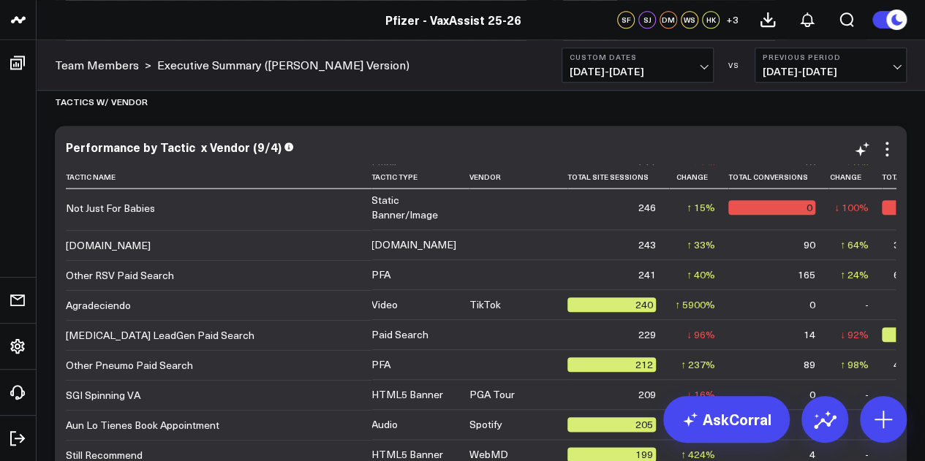
click at [567, 185] on td "271" at bounding box center [618, 162] width 102 height 45
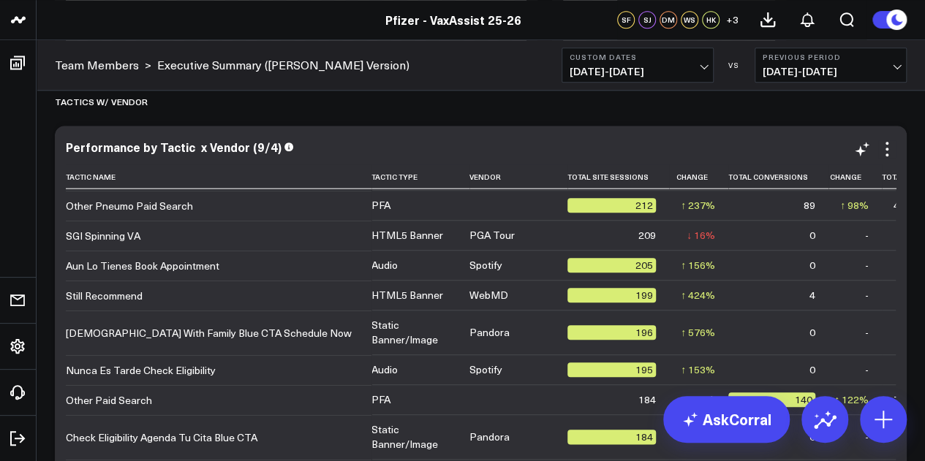
scroll to position [1840, 0]
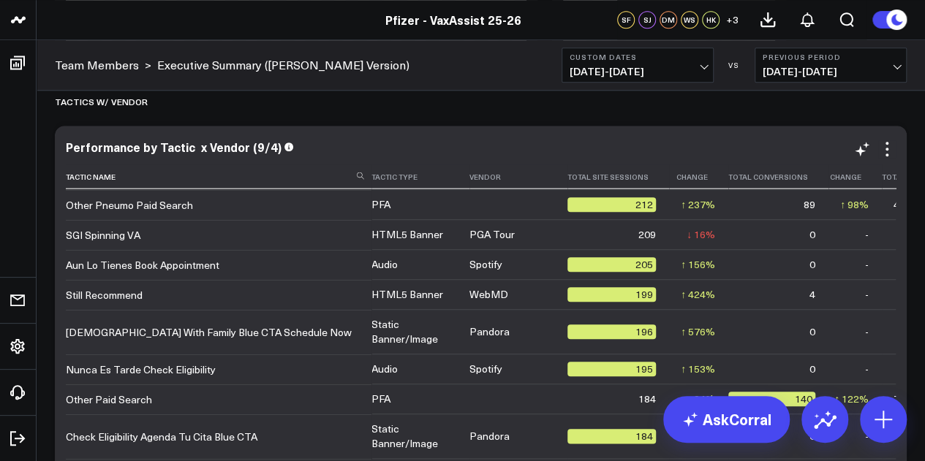
click at [921, 176] on icon at bounding box center [927, 176] width 12 height 9
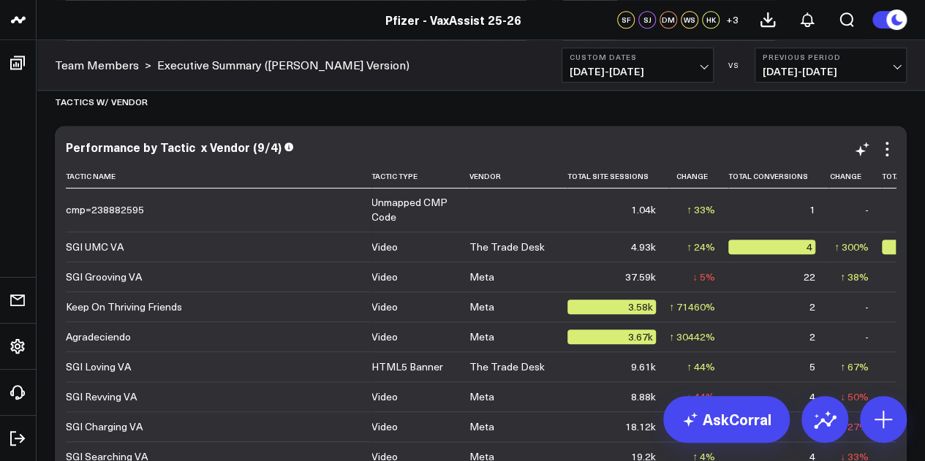
scroll to position [2880, 0]
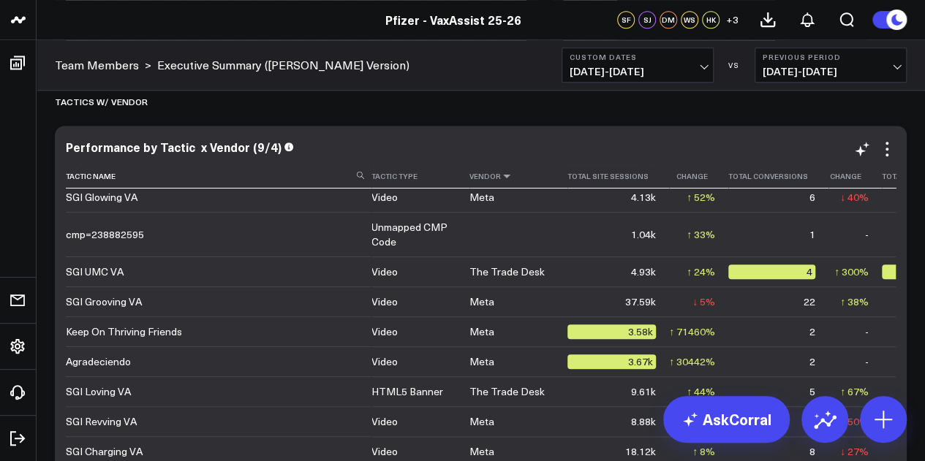
click at [501, 178] on icon at bounding box center [507, 176] width 12 height 9
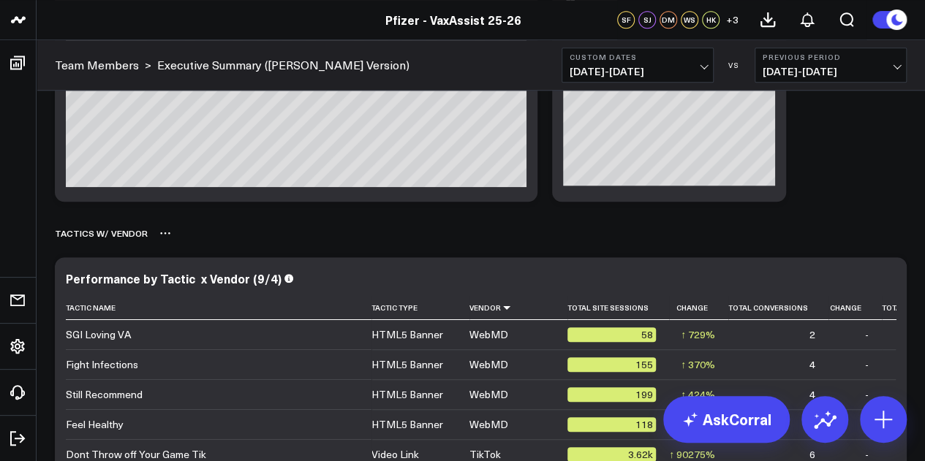
scroll to position [3334, 0]
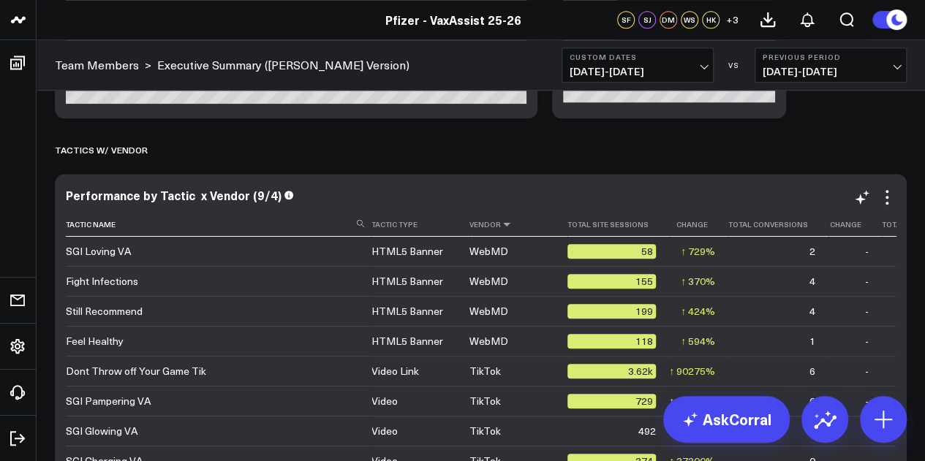
click at [501, 229] on icon at bounding box center [507, 224] width 12 height 9
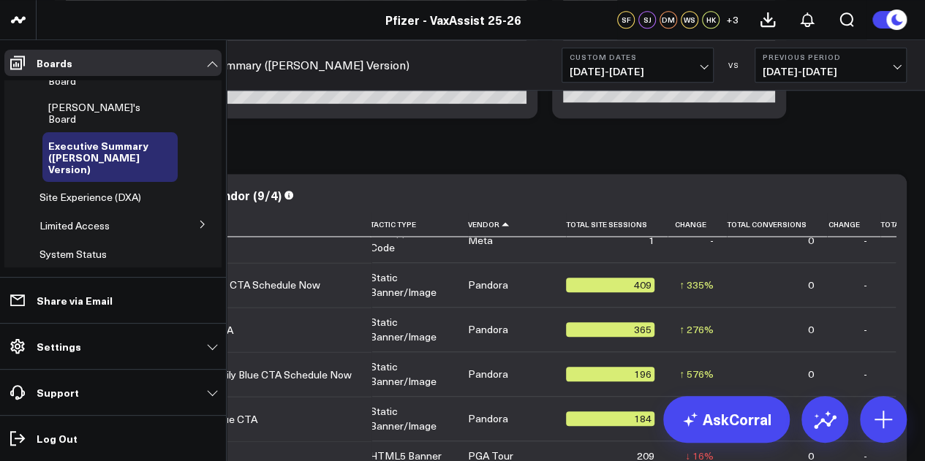
scroll to position [208, 0]
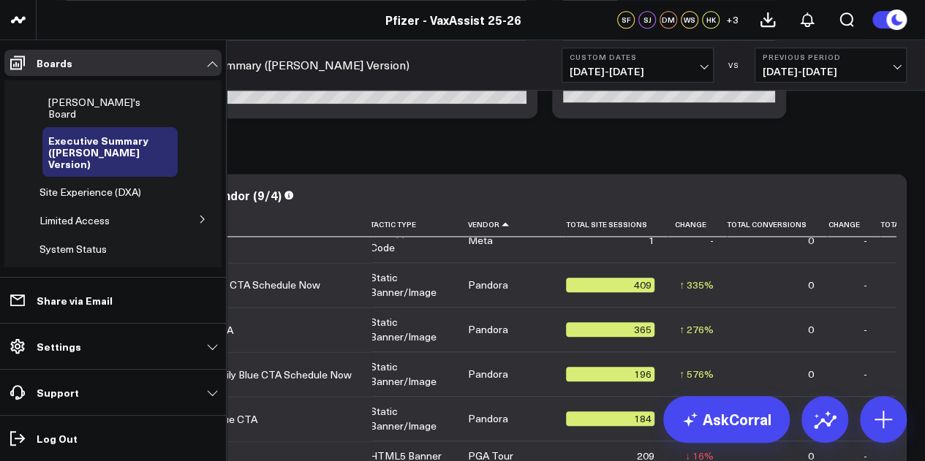
click at [198, 215] on icon at bounding box center [202, 219] width 9 height 9
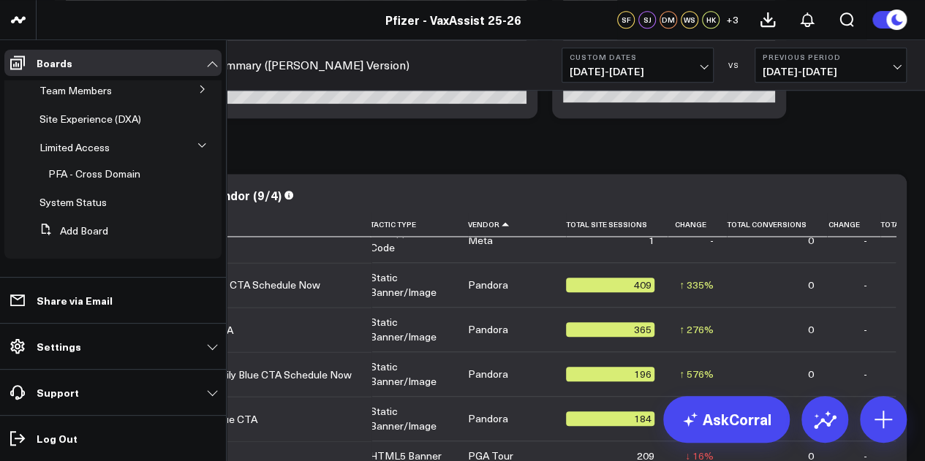
scroll to position [117, 0]
click at [113, 175] on span "PFA - Cross Domain" at bounding box center [94, 174] width 92 height 14
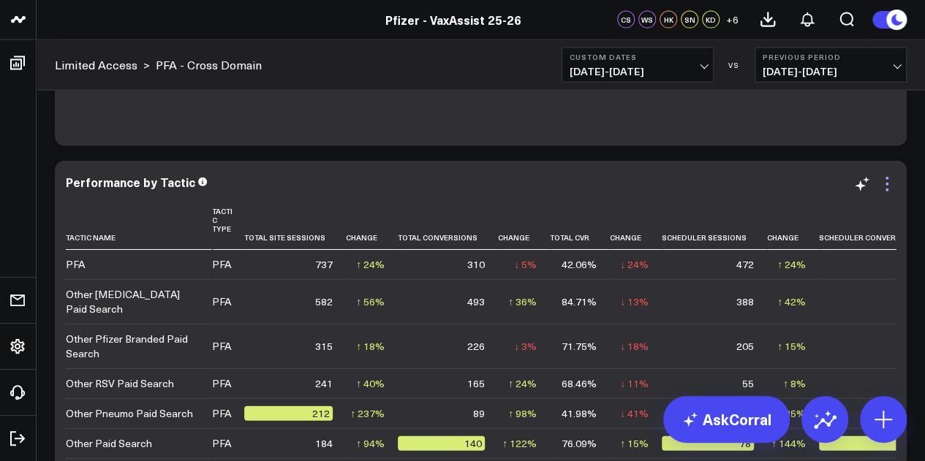
click at [884, 184] on icon at bounding box center [887, 184] width 18 height 18
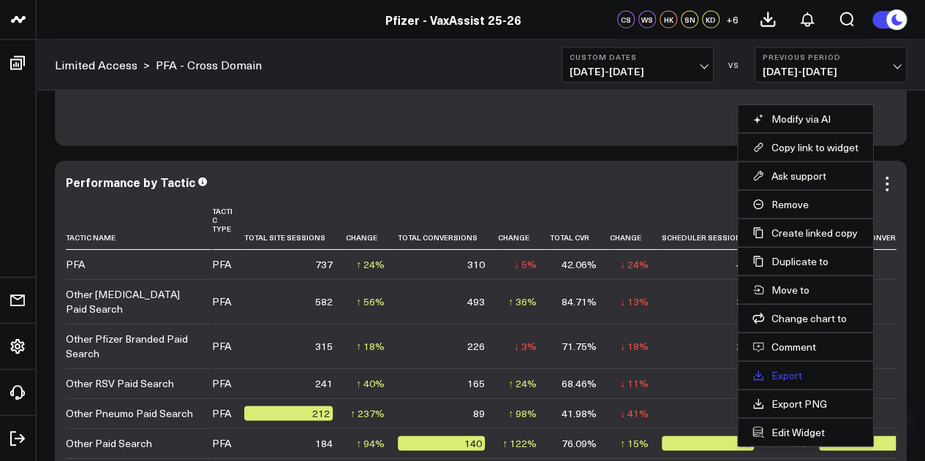
click at [779, 369] on link "Export" at bounding box center [805, 375] width 106 height 13
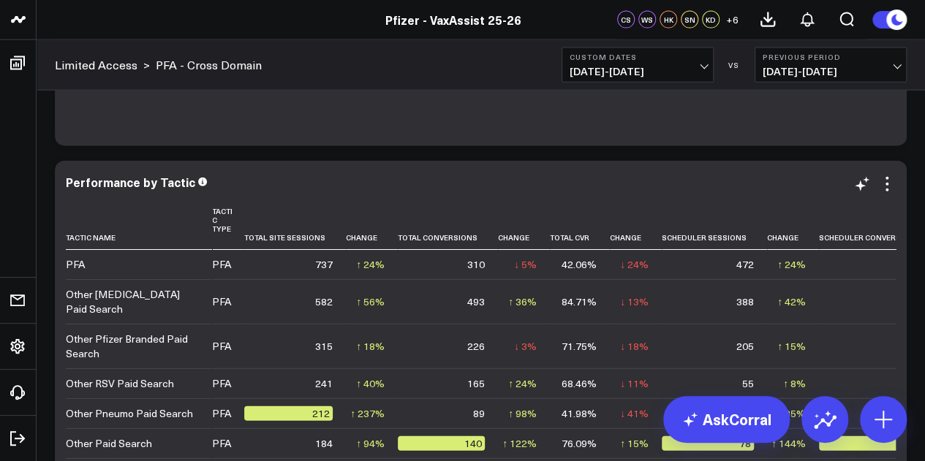
scroll to position [4429, 0]
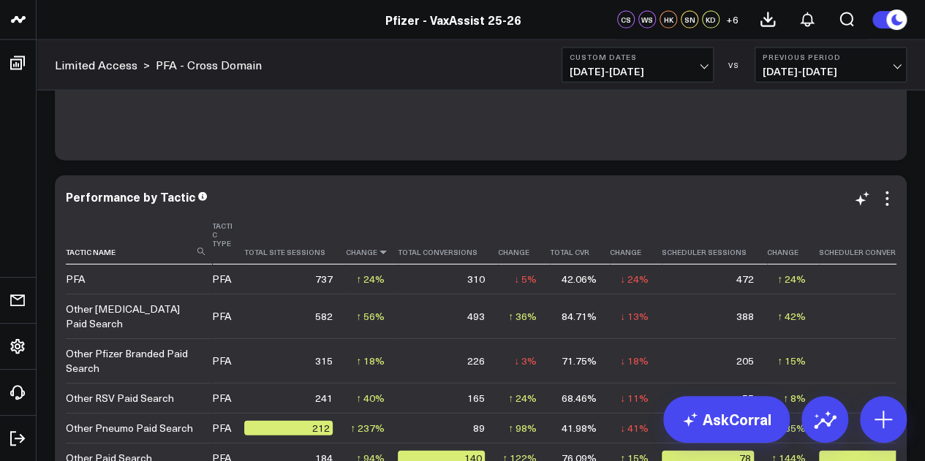
click at [377, 254] on icon at bounding box center [383, 252] width 12 height 9
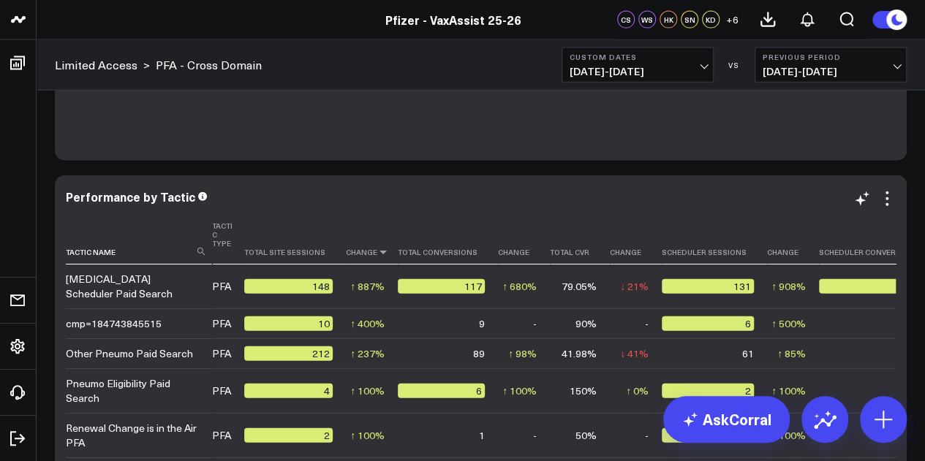
click at [377, 255] on icon at bounding box center [383, 252] width 12 height 9
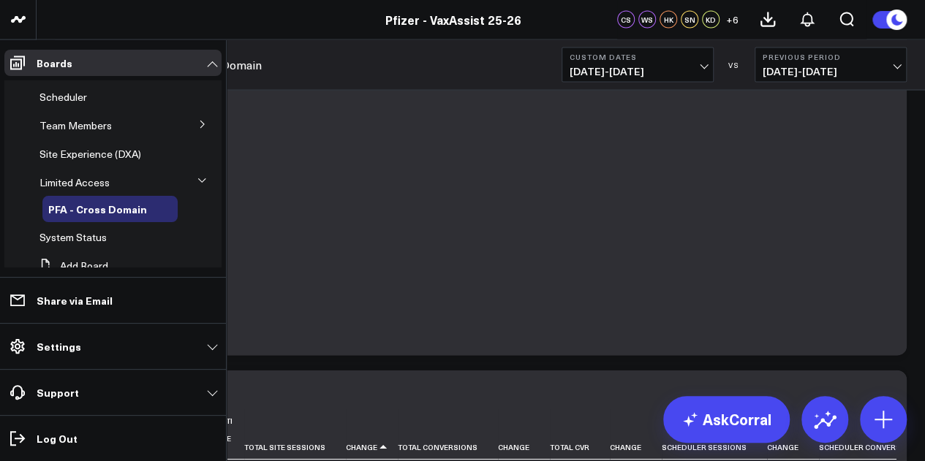
scroll to position [0, 0]
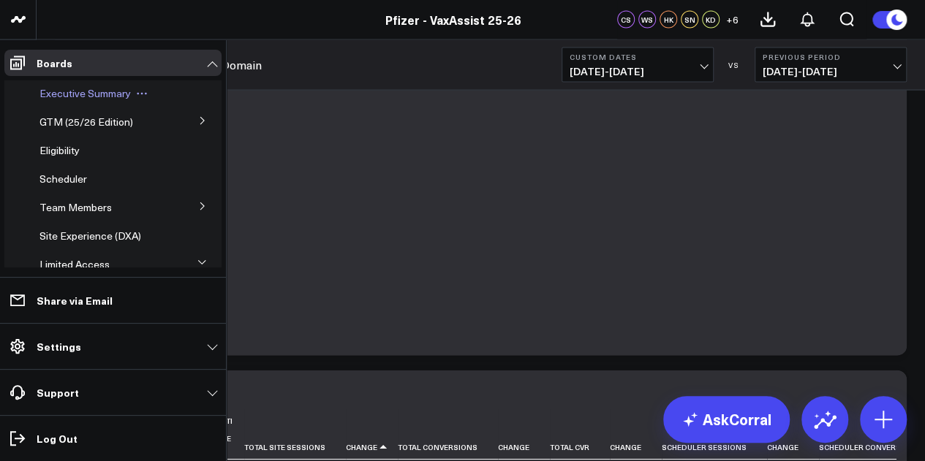
click at [111, 91] on span "Executive Summary" at bounding box center [84, 93] width 91 height 14
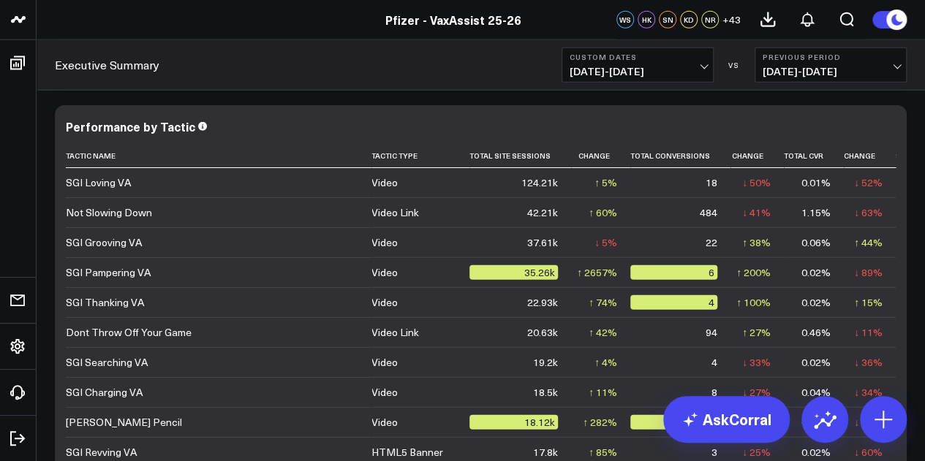
scroll to position [4559, 0]
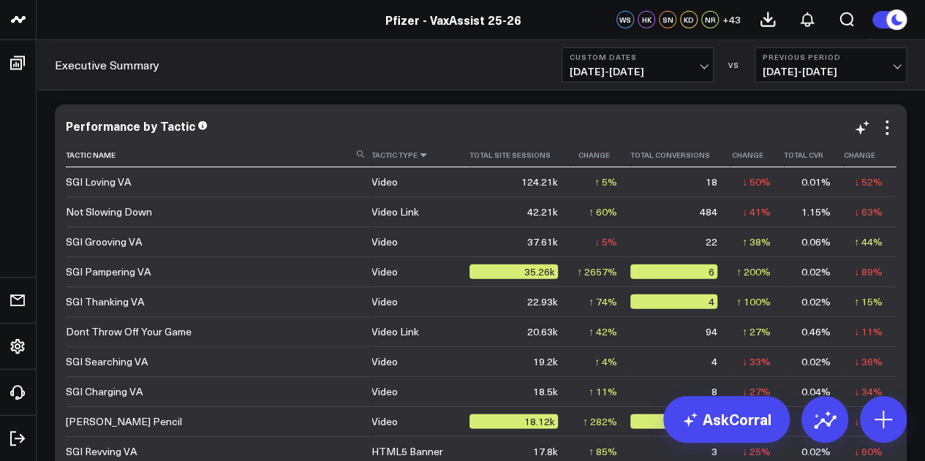
click at [417, 154] on icon at bounding box center [423, 155] width 12 height 9
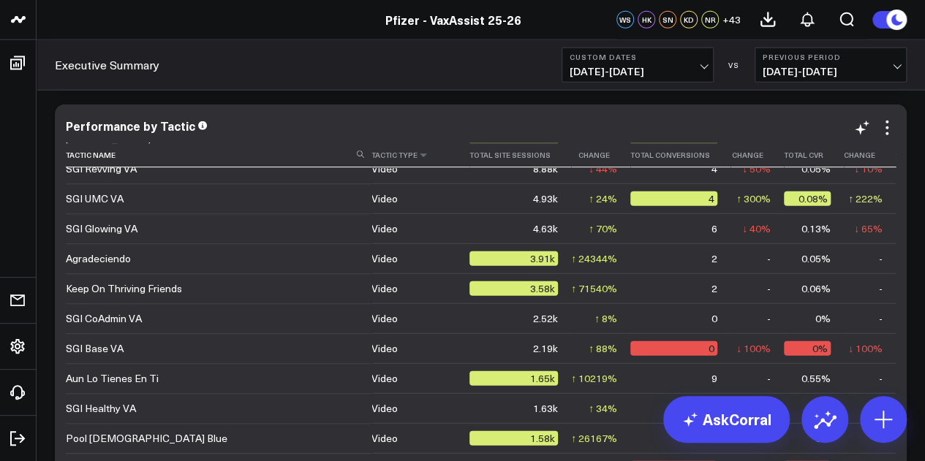
scroll to position [387, 0]
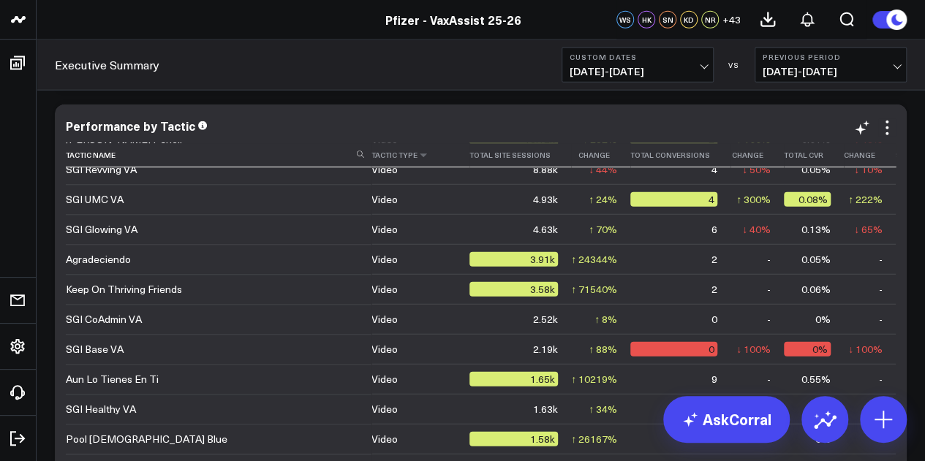
click at [409, 156] on th "Tactic Type" at bounding box center [420, 155] width 98 height 24
click at [417, 154] on icon at bounding box center [423, 155] width 12 height 9
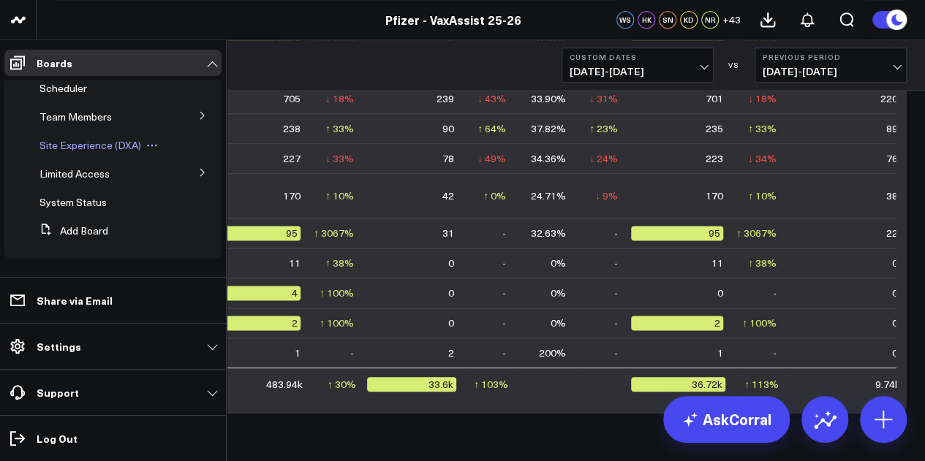
scroll to position [0, 0]
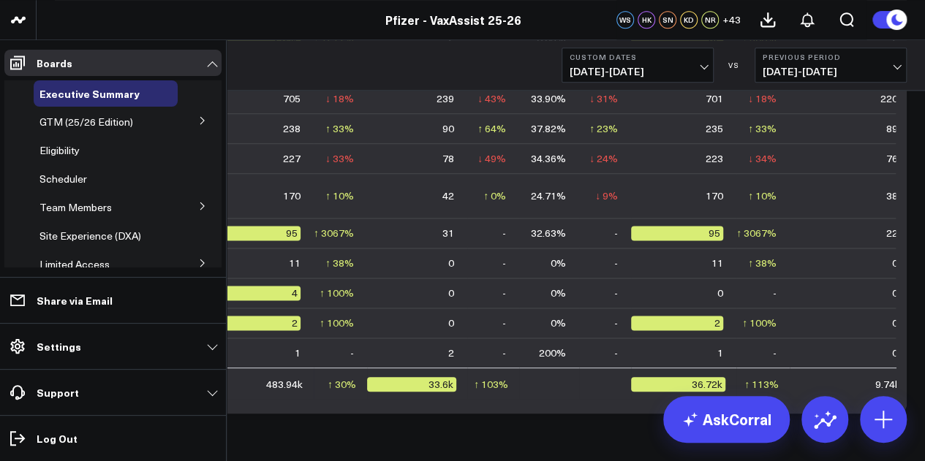
click at [189, 124] on button at bounding box center [203, 120] width 38 height 22
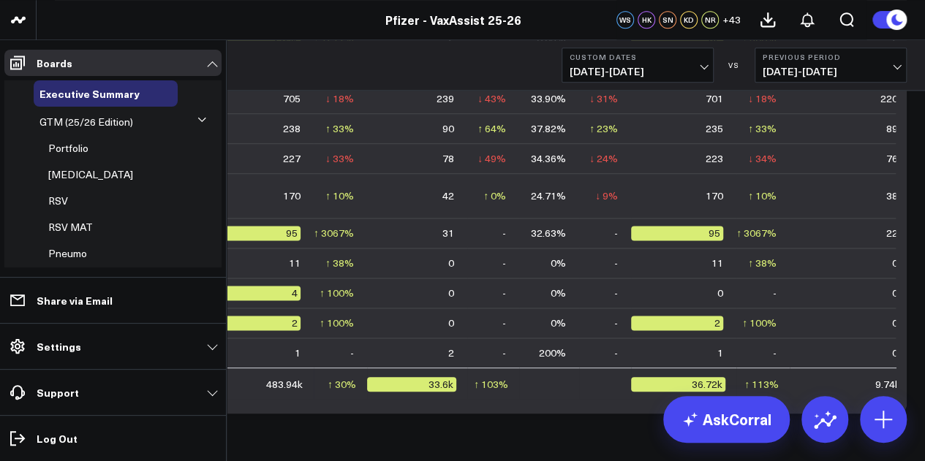
click at [192, 124] on button at bounding box center [203, 120] width 22 height 38
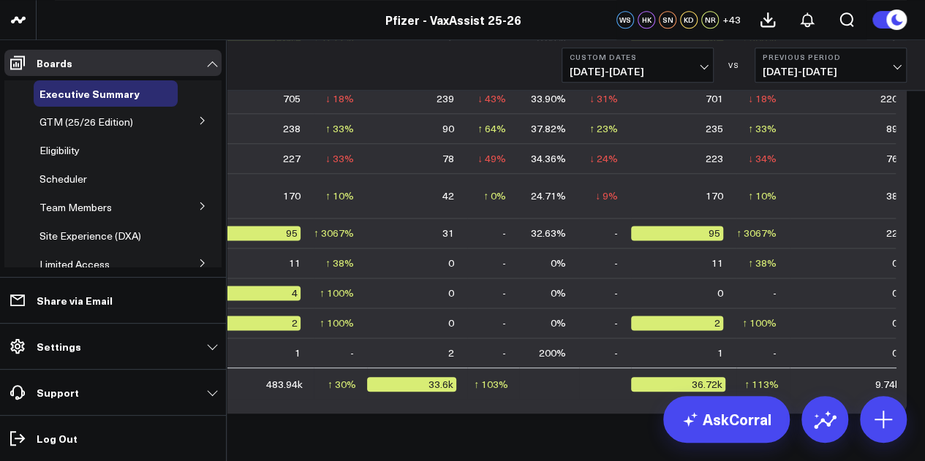
click at [198, 119] on icon at bounding box center [202, 120] width 9 height 9
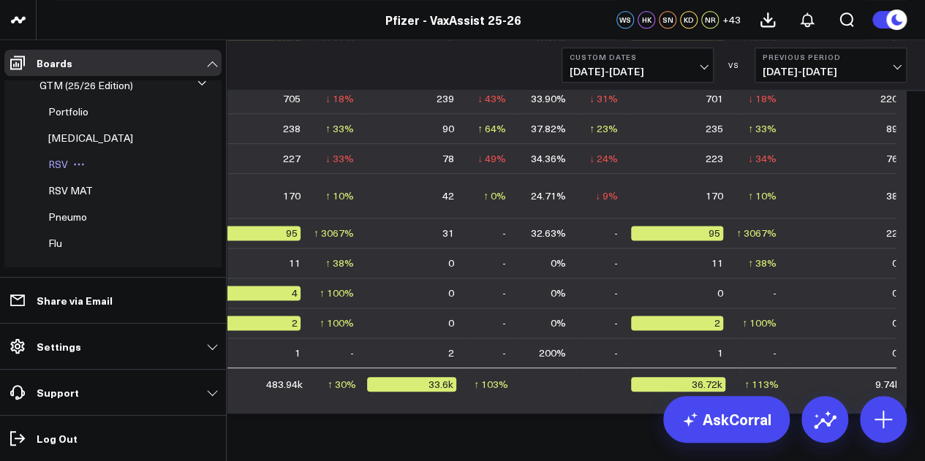
scroll to position [26, 0]
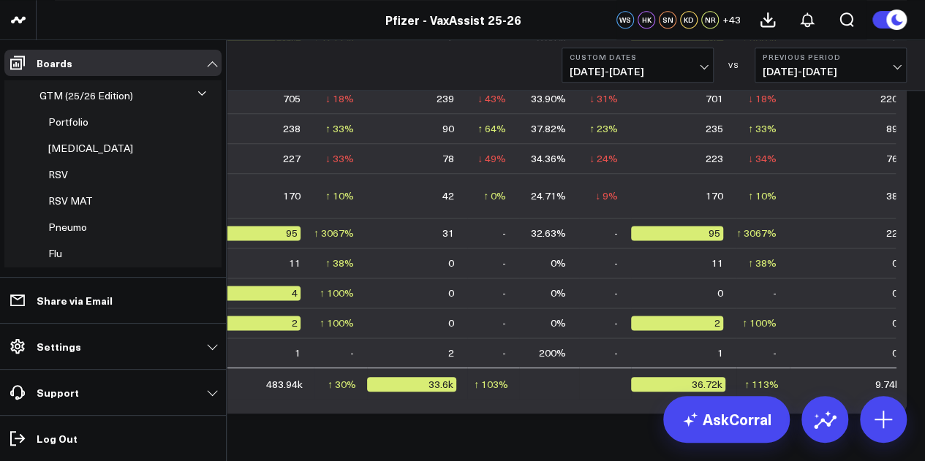
click at [197, 96] on icon at bounding box center [201, 93] width 9 height 9
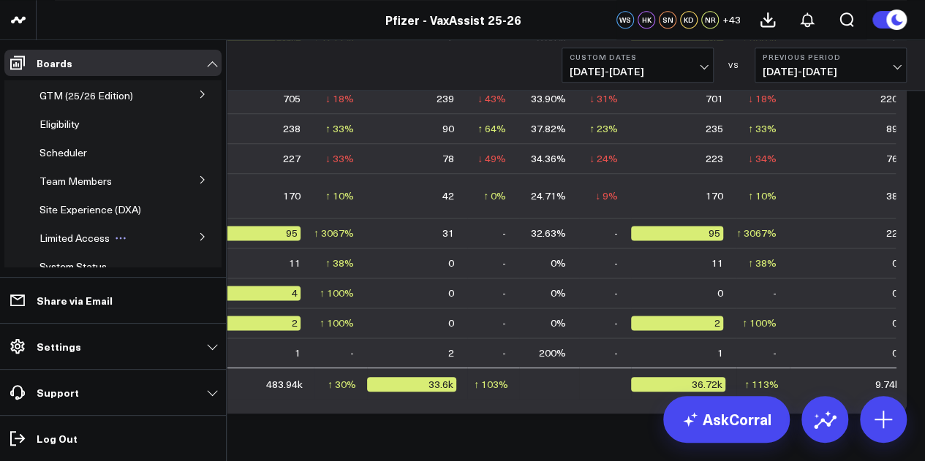
scroll to position [91, 0]
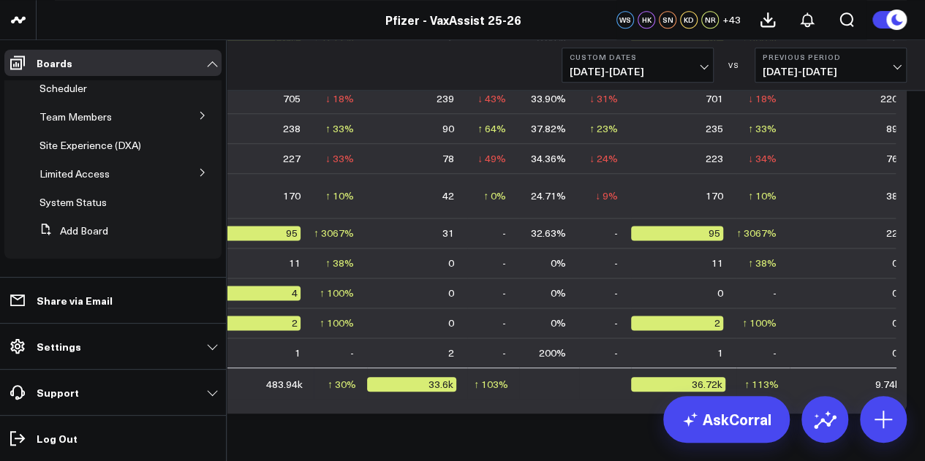
click at [187, 172] on button at bounding box center [203, 172] width 38 height 22
click at [115, 200] on span "PFA - Cross Domain" at bounding box center [94, 200] width 92 height 14
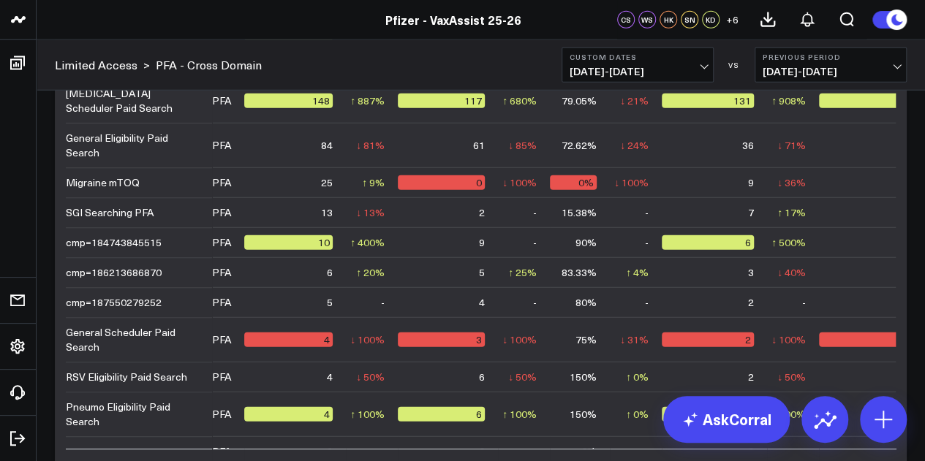
scroll to position [243, 0]
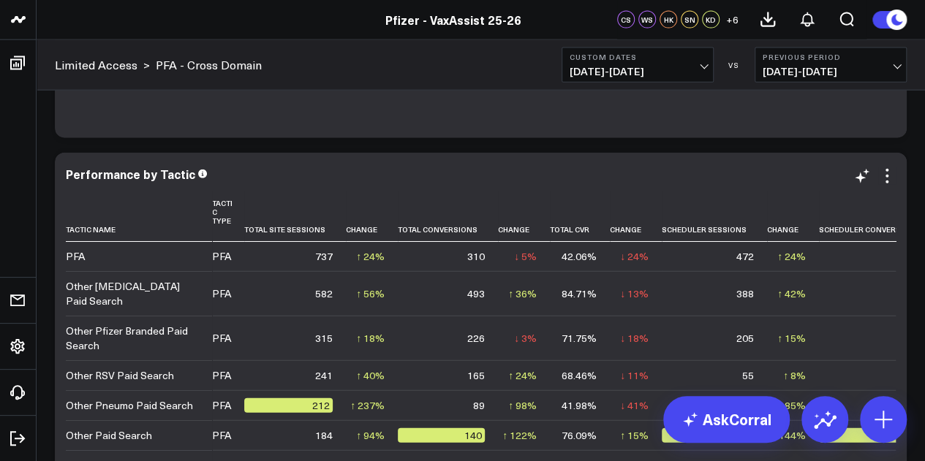
scroll to position [4450, 0]
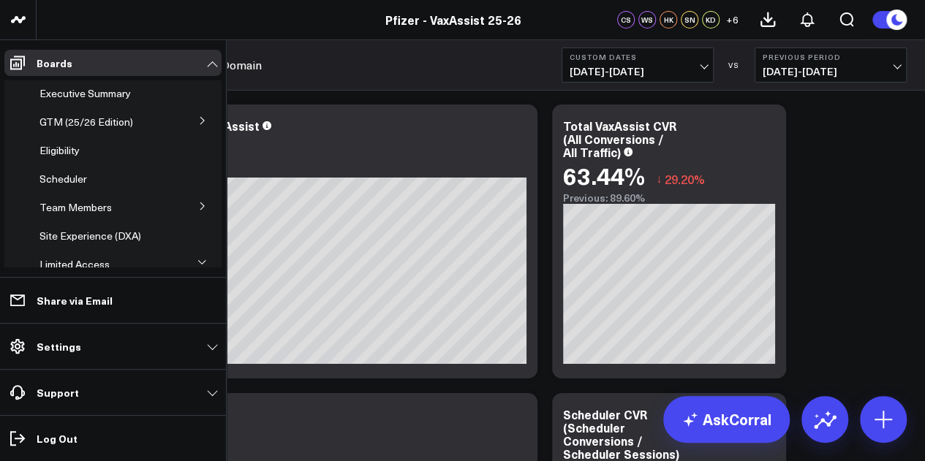
scroll to position [2428, 0]
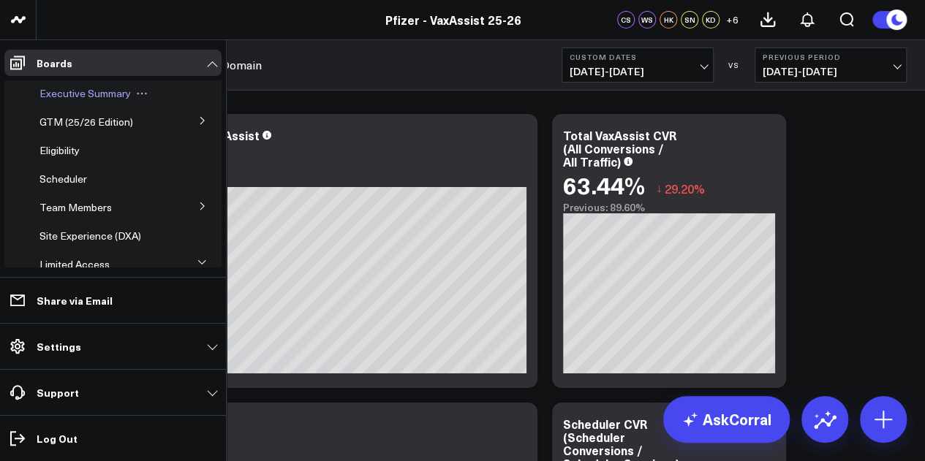
click at [118, 91] on span "Executive Summary" at bounding box center [84, 93] width 91 height 14
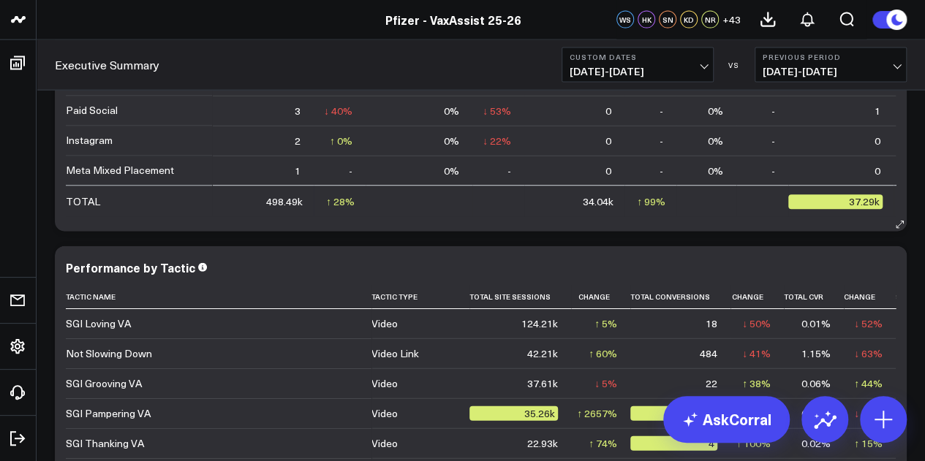
scroll to position [4285, 0]
